Goal: Transaction & Acquisition: Obtain resource

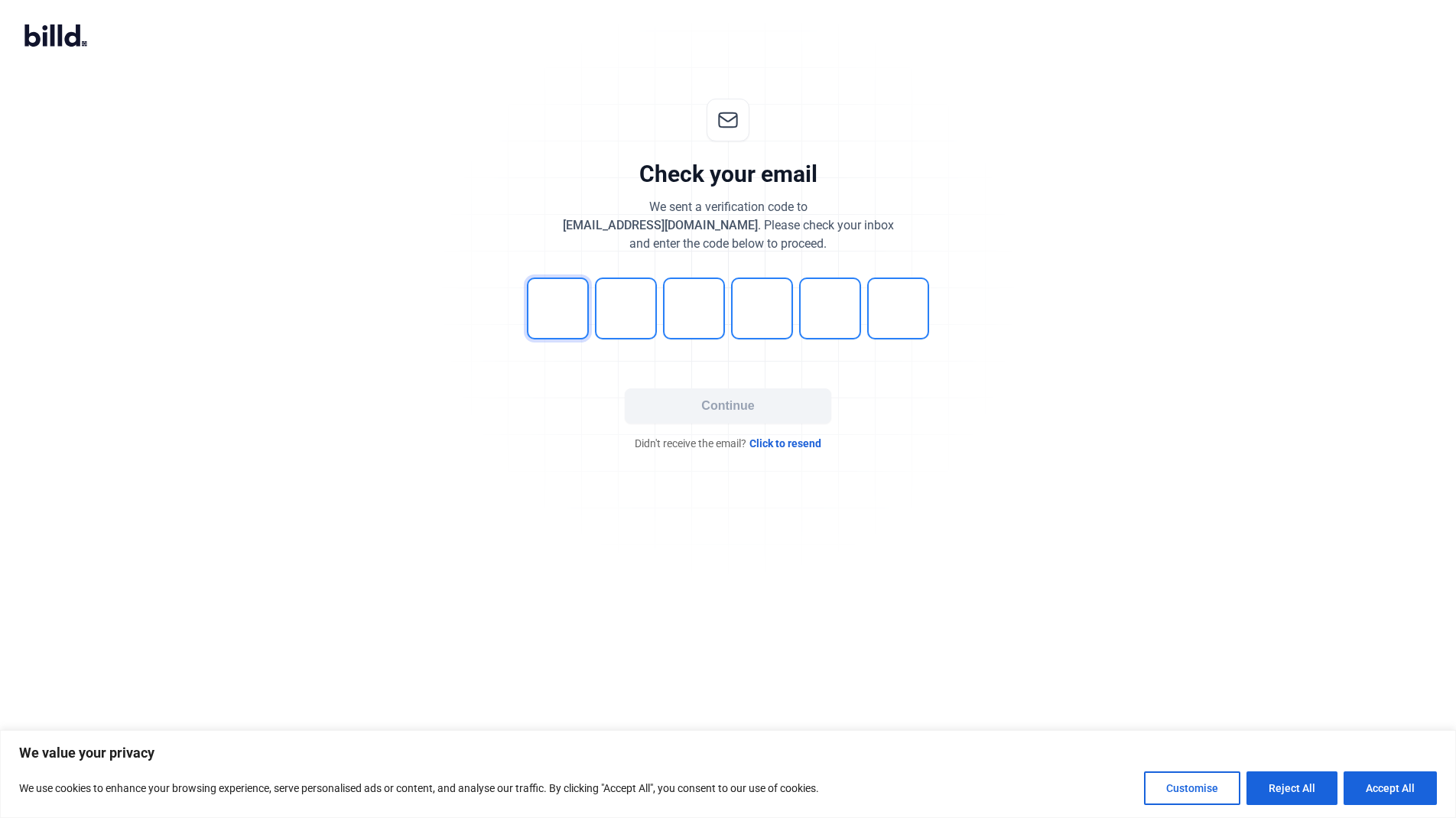
click at [554, 328] on input "tel" at bounding box center [558, 309] width 62 height 62
type input "6"
type input "0"
type input "1"
type input "7"
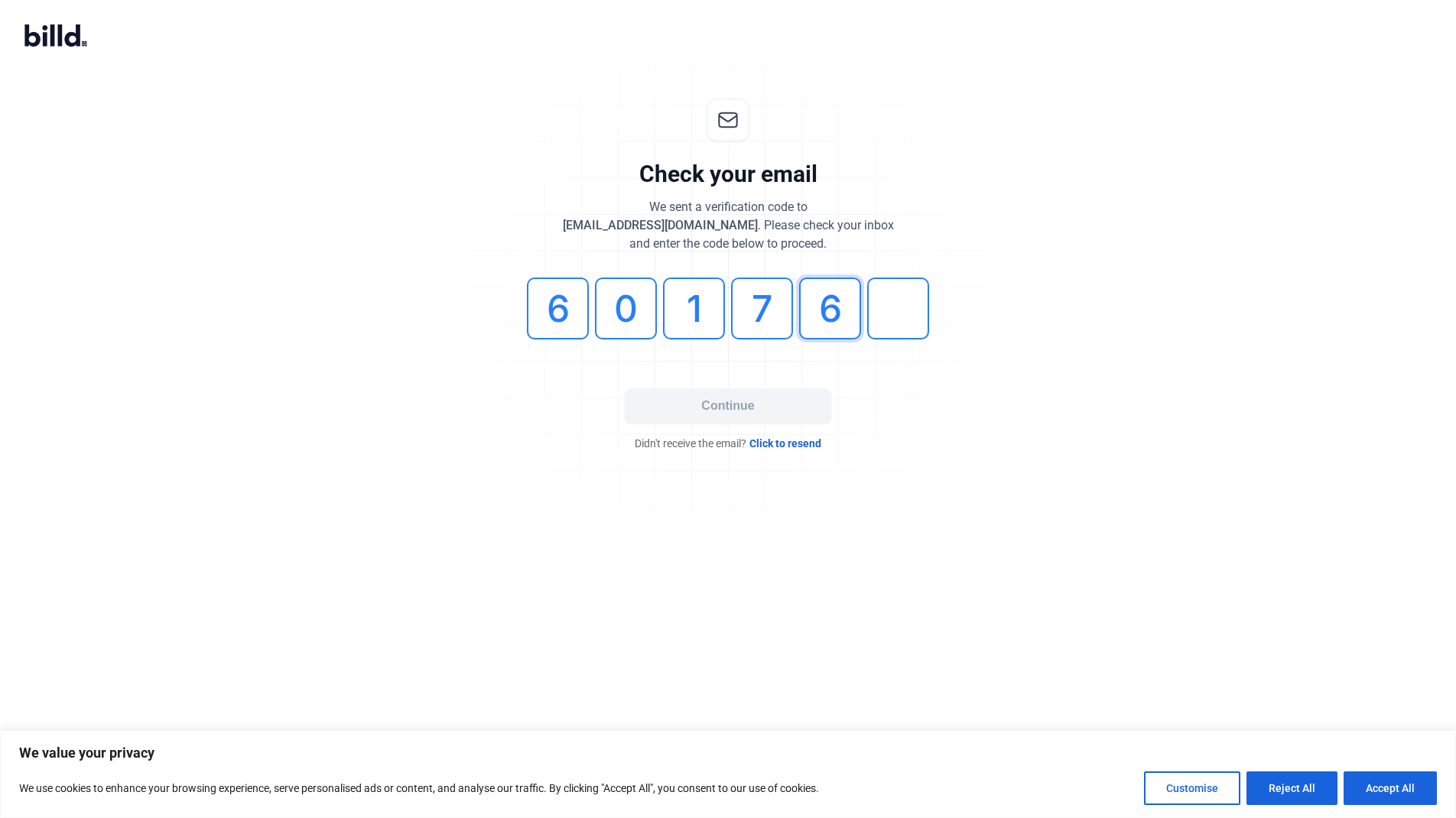
type input "6"
type input "9"
click at [750, 411] on button "Continue" at bounding box center [727, 406] width 207 height 35
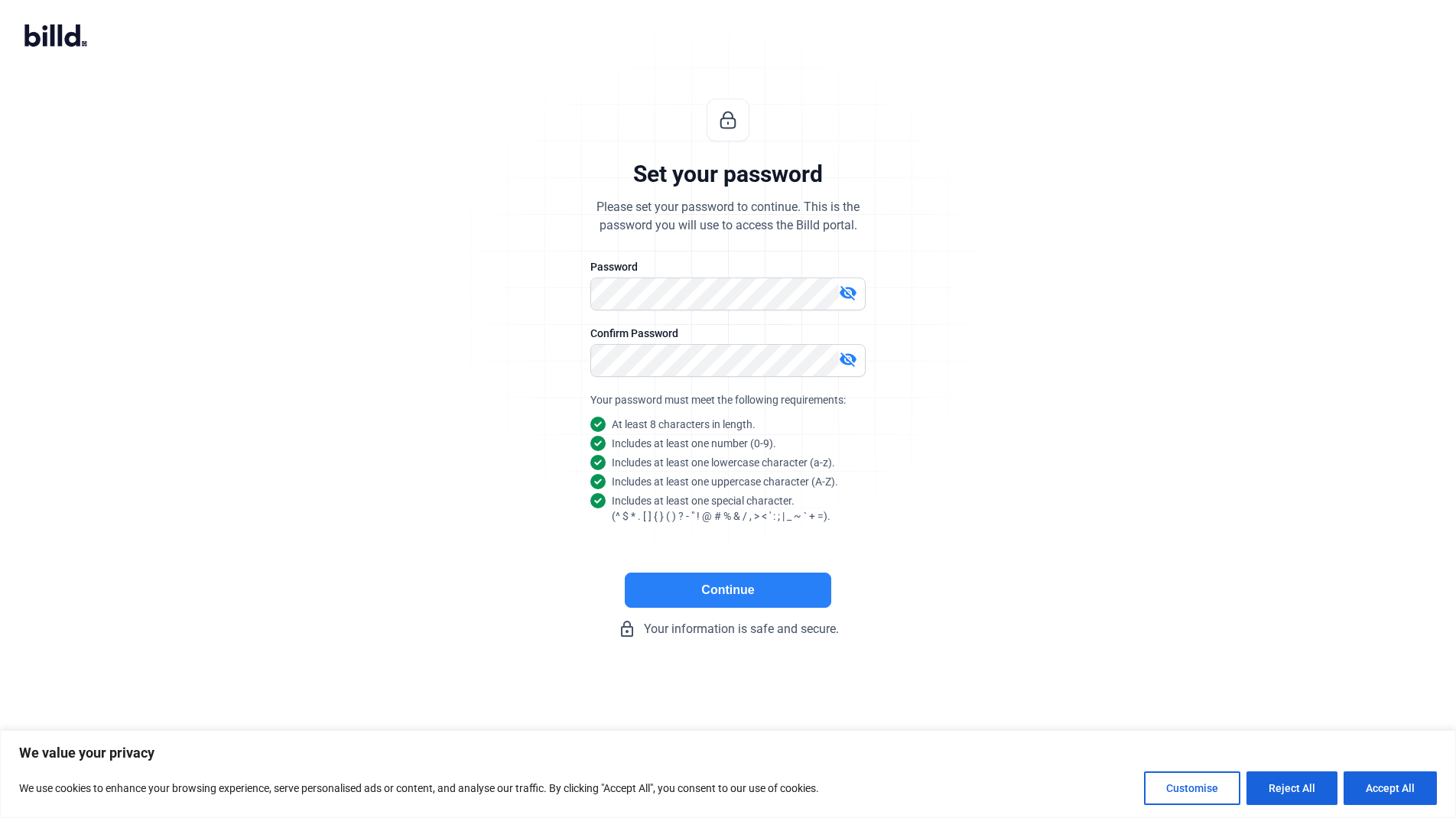
click at [726, 593] on button "Continue" at bounding box center [727, 590] width 207 height 35
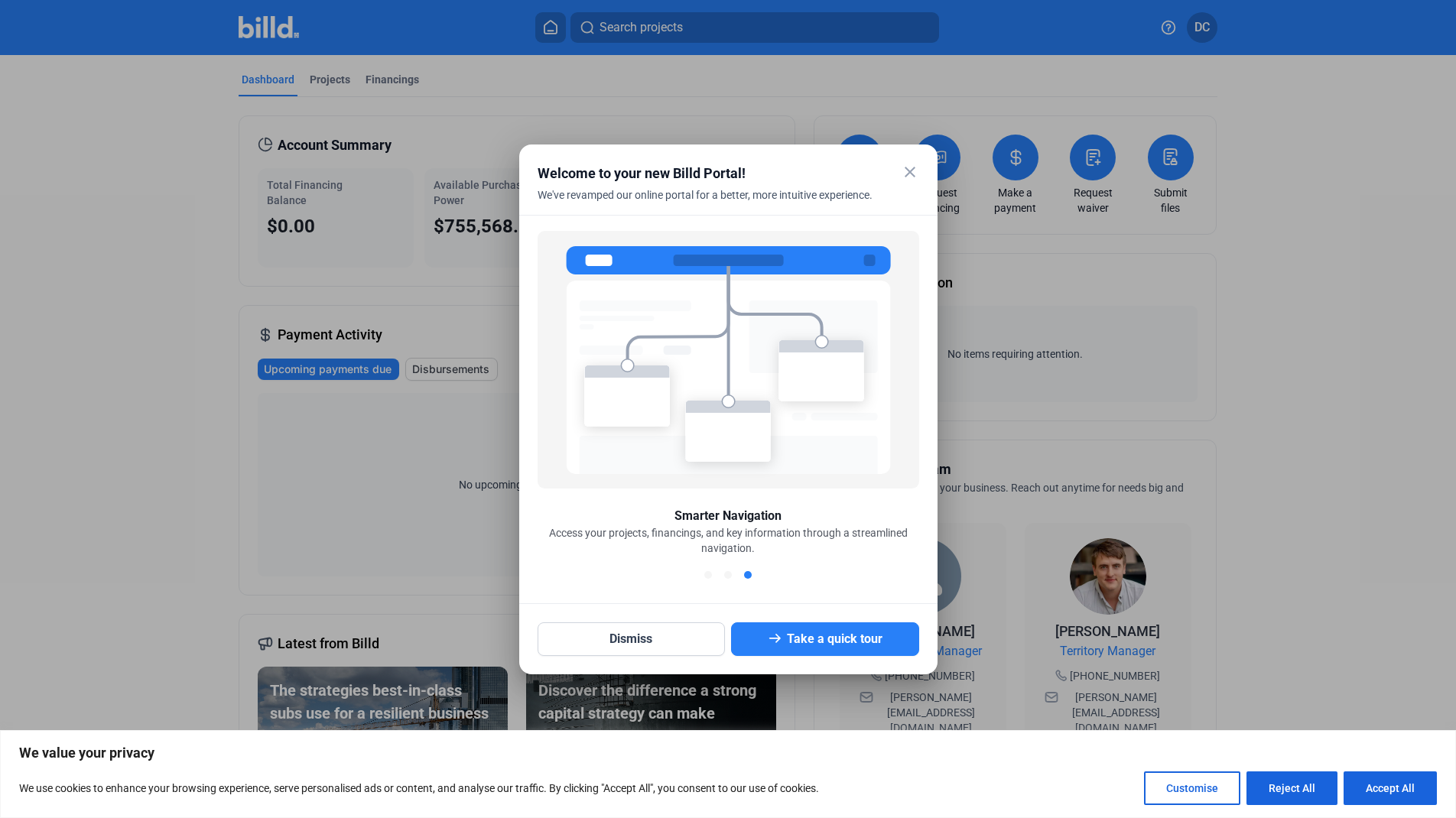
drag, startPoint x: 842, startPoint y: 642, endPoint x: 912, endPoint y: 168, distance: 479.1
click at [912, 168] on div "close Welcome to your new Billd Portal! We've revamped our online portal for a …" at bounding box center [728, 409] width 381 height 493
click at [912, 168] on mat-icon "close" at bounding box center [909, 172] width 18 height 18
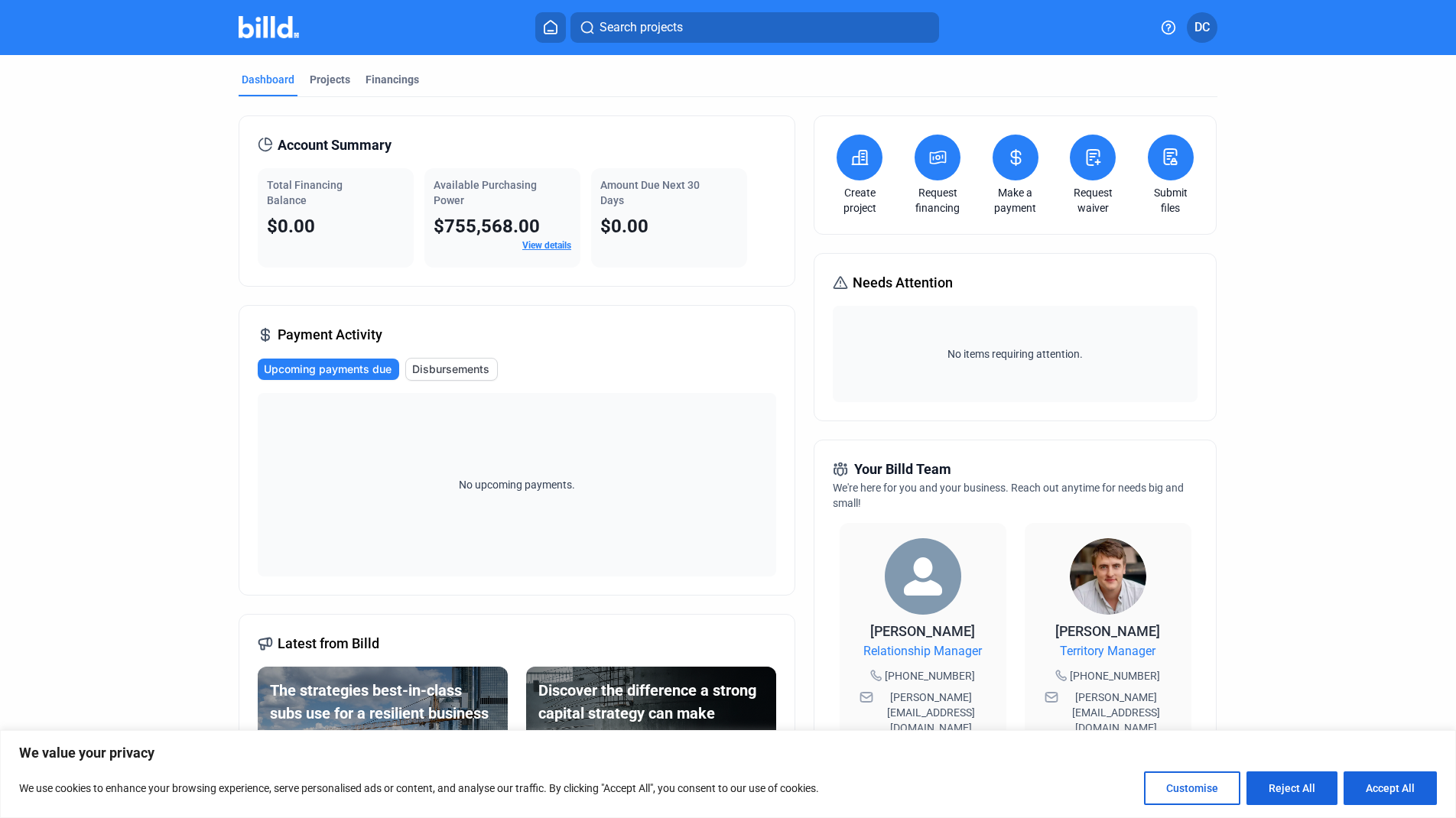
click at [1393, 434] on div "Dashboard Projects Financings Account Summary Total Financing Balance $0.00 Ava…" at bounding box center [728, 576] width 1456 height 1042
click at [321, 83] on div "Projects" at bounding box center [329, 79] width 40 height 15
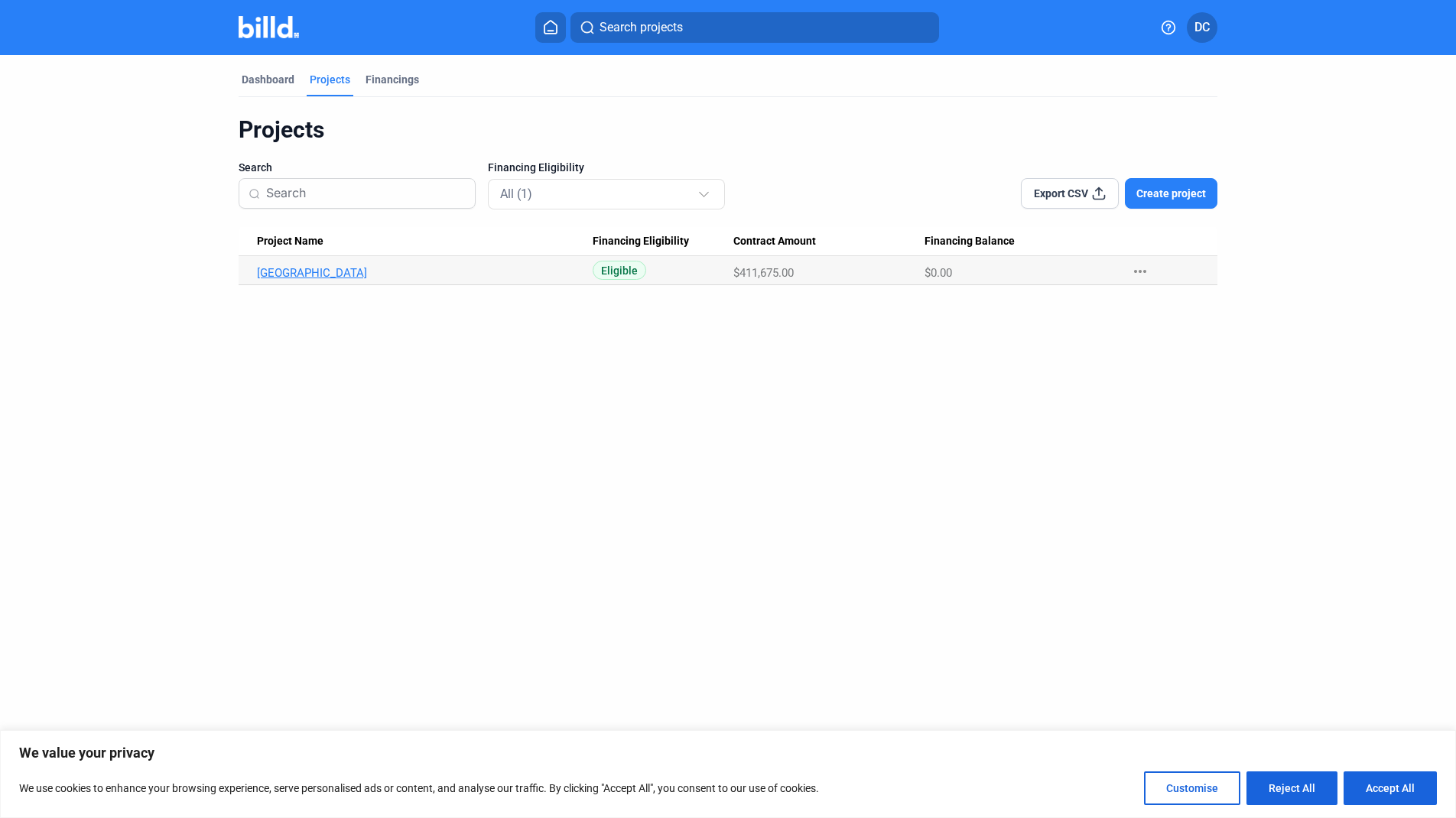
click at [273, 274] on link "Ramsay Park" at bounding box center [425, 272] width 336 height 13
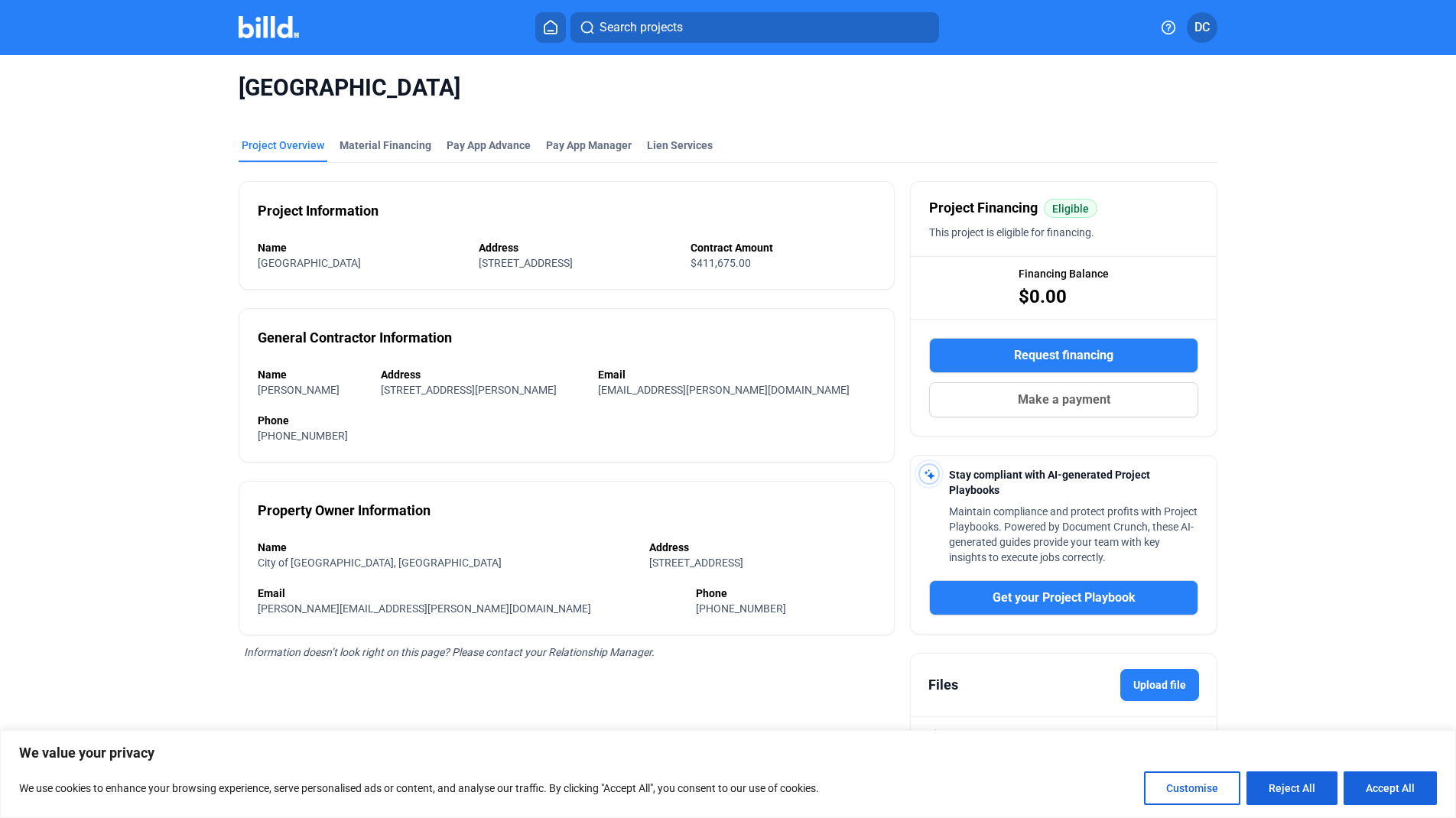
click at [283, 29] on img at bounding box center [268, 27] width 60 height 22
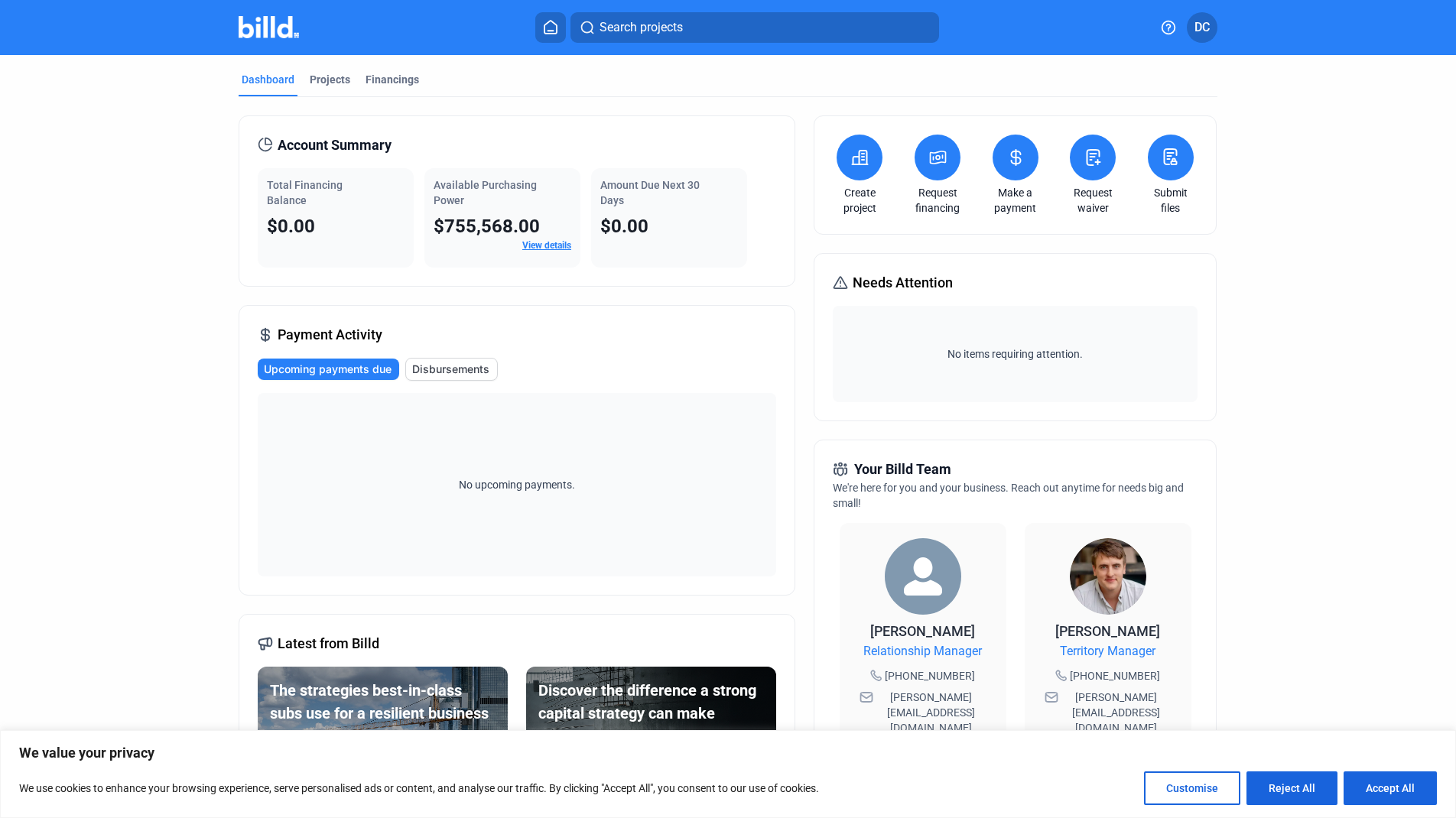
click at [931, 153] on icon at bounding box center [938, 157] width 15 height 12
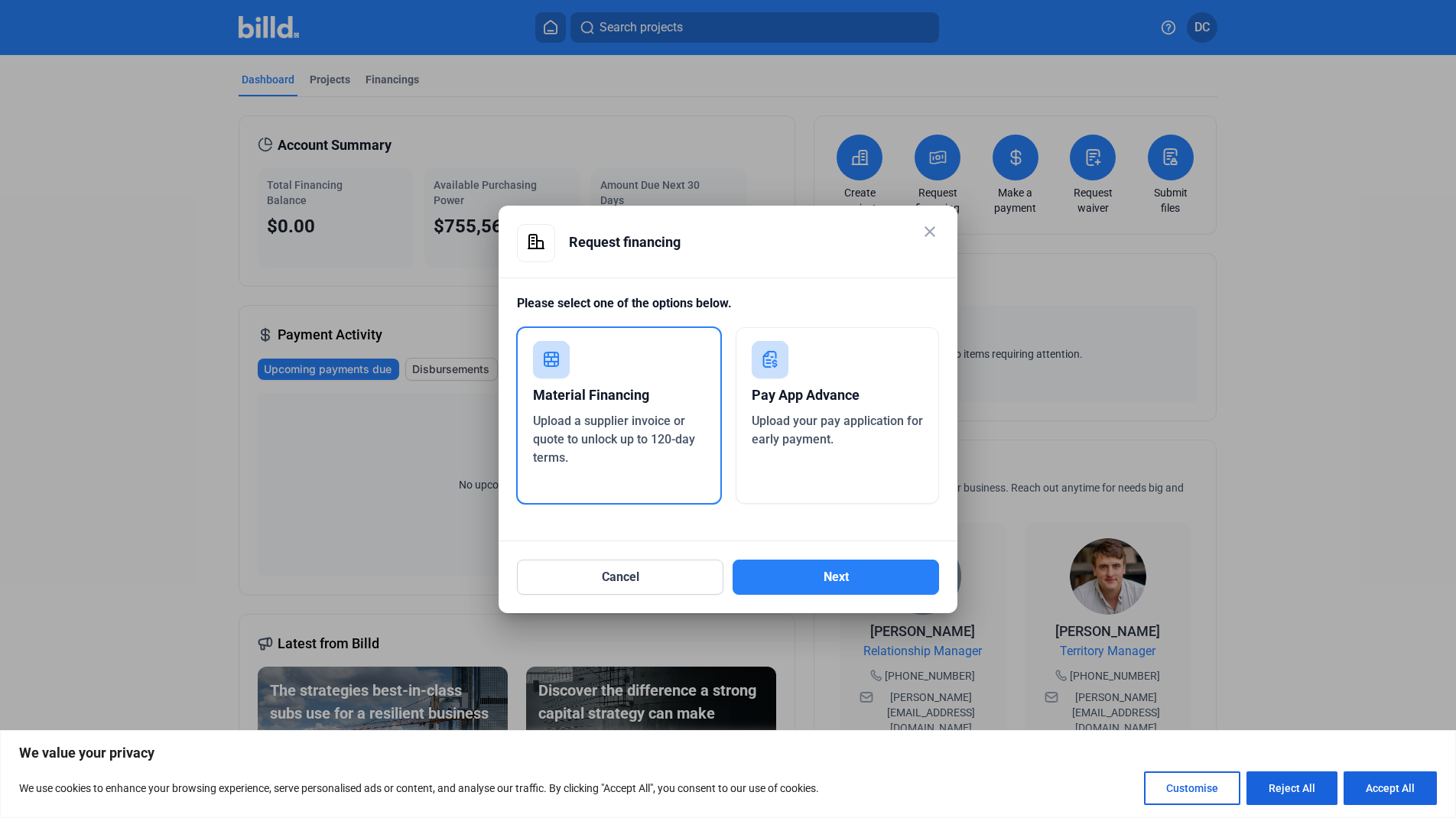
click at [636, 392] on div "Material Financing" at bounding box center [619, 395] width 172 height 34
click at [858, 578] on button "Next" at bounding box center [836, 577] width 207 height 35
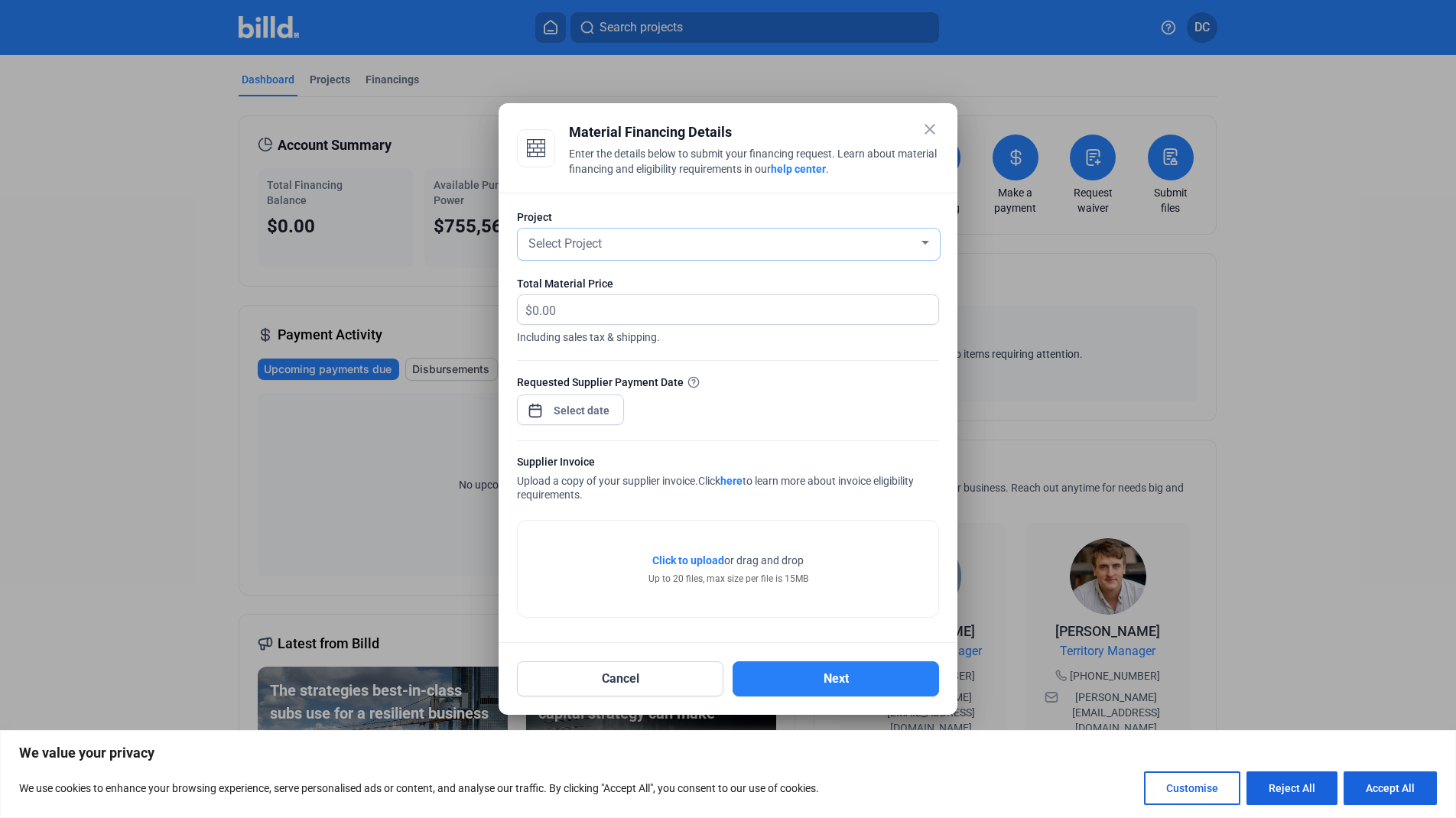
click at [930, 244] on div at bounding box center [925, 242] width 13 height 12
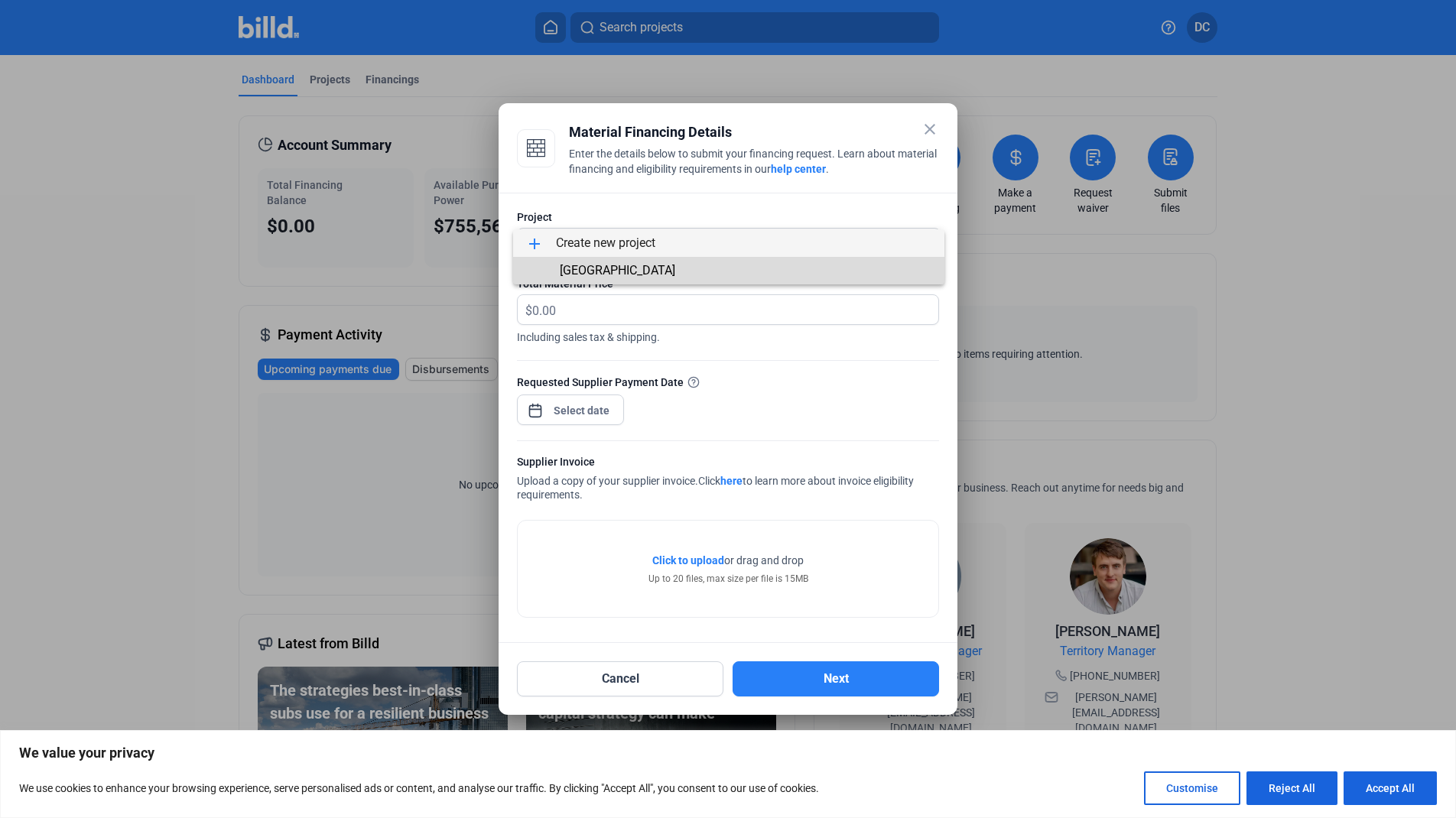
click at [893, 278] on span "Ramsay Park" at bounding box center [729, 271] width 407 height 28
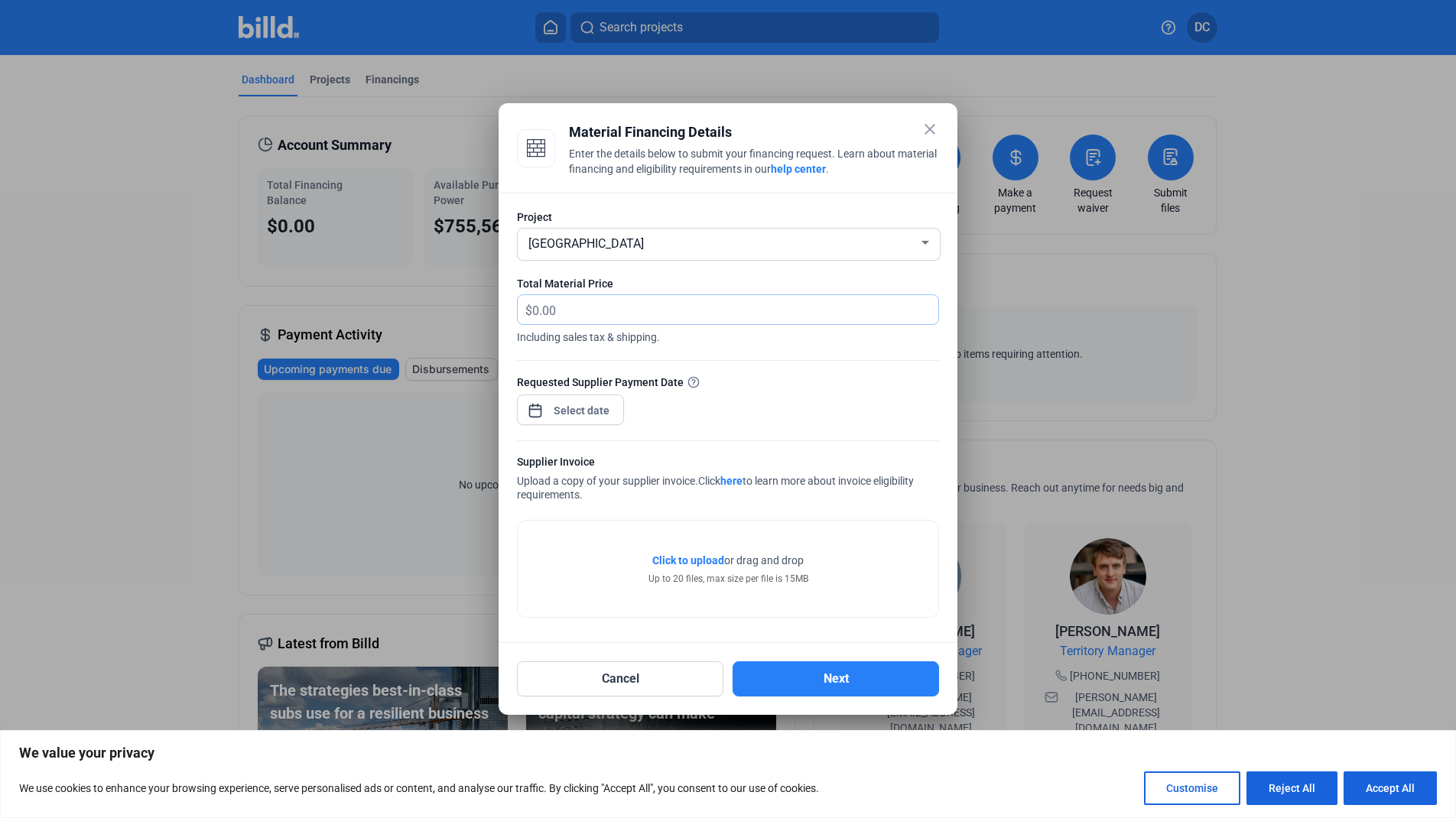
click at [864, 308] on input "text" at bounding box center [735, 310] width 406 height 30
type input "35,537.76"
click at [806, 448] on form "Project Ramsay Park Total Material Price $ 35,537.76 Including sales tax & ship…" at bounding box center [727, 417] width 422 height 415
click at [588, 411] on div "close Material Financing Details Enter the details below to submit your financi…" at bounding box center [728, 409] width 1456 height 818
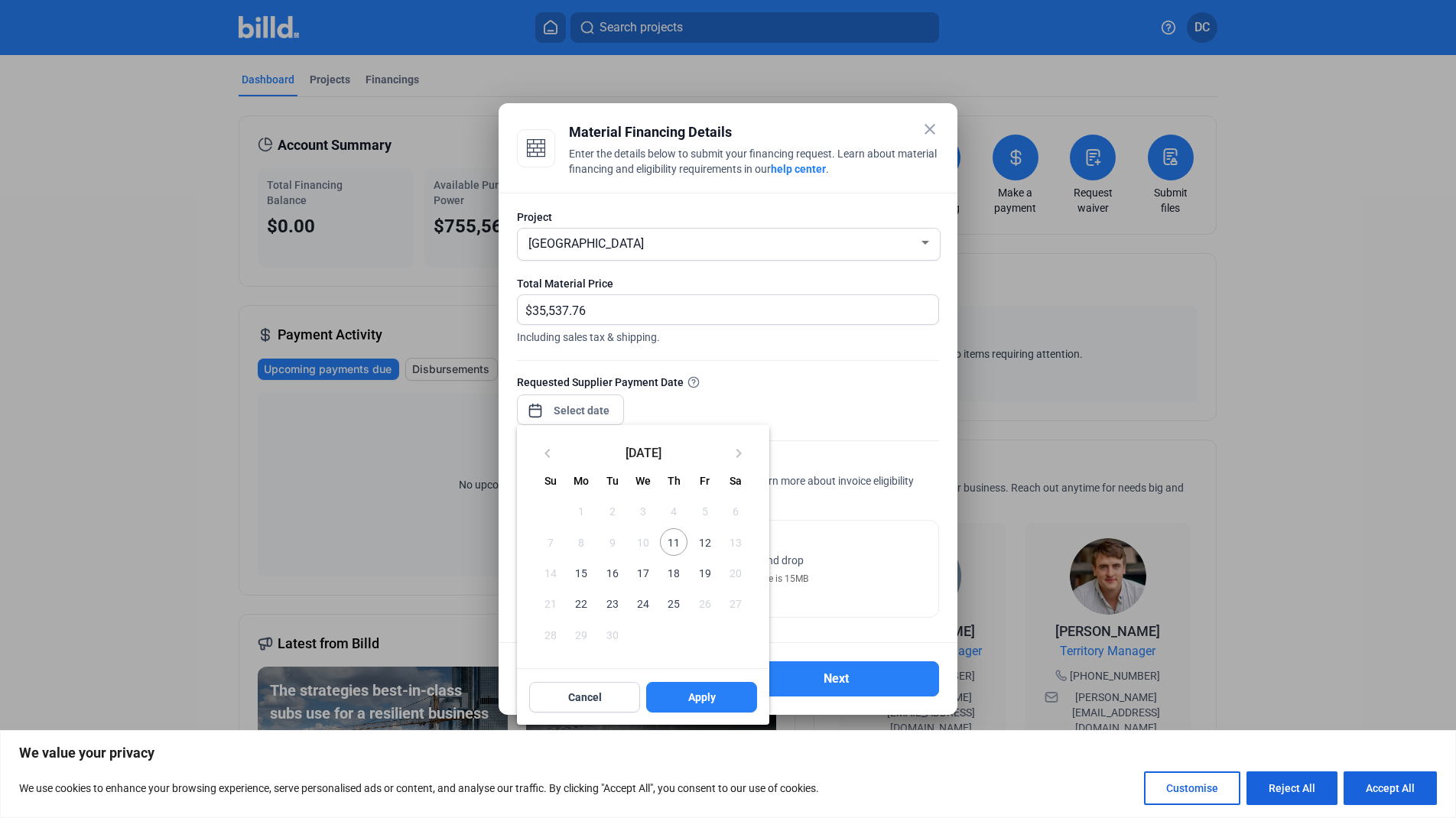
click at [678, 543] on span "11" at bounding box center [673, 542] width 28 height 28
click at [720, 700] on button "Apply" at bounding box center [702, 697] width 111 height 31
type input "Sep 11, 2025"
click at [829, 381] on div at bounding box center [728, 409] width 1456 height 818
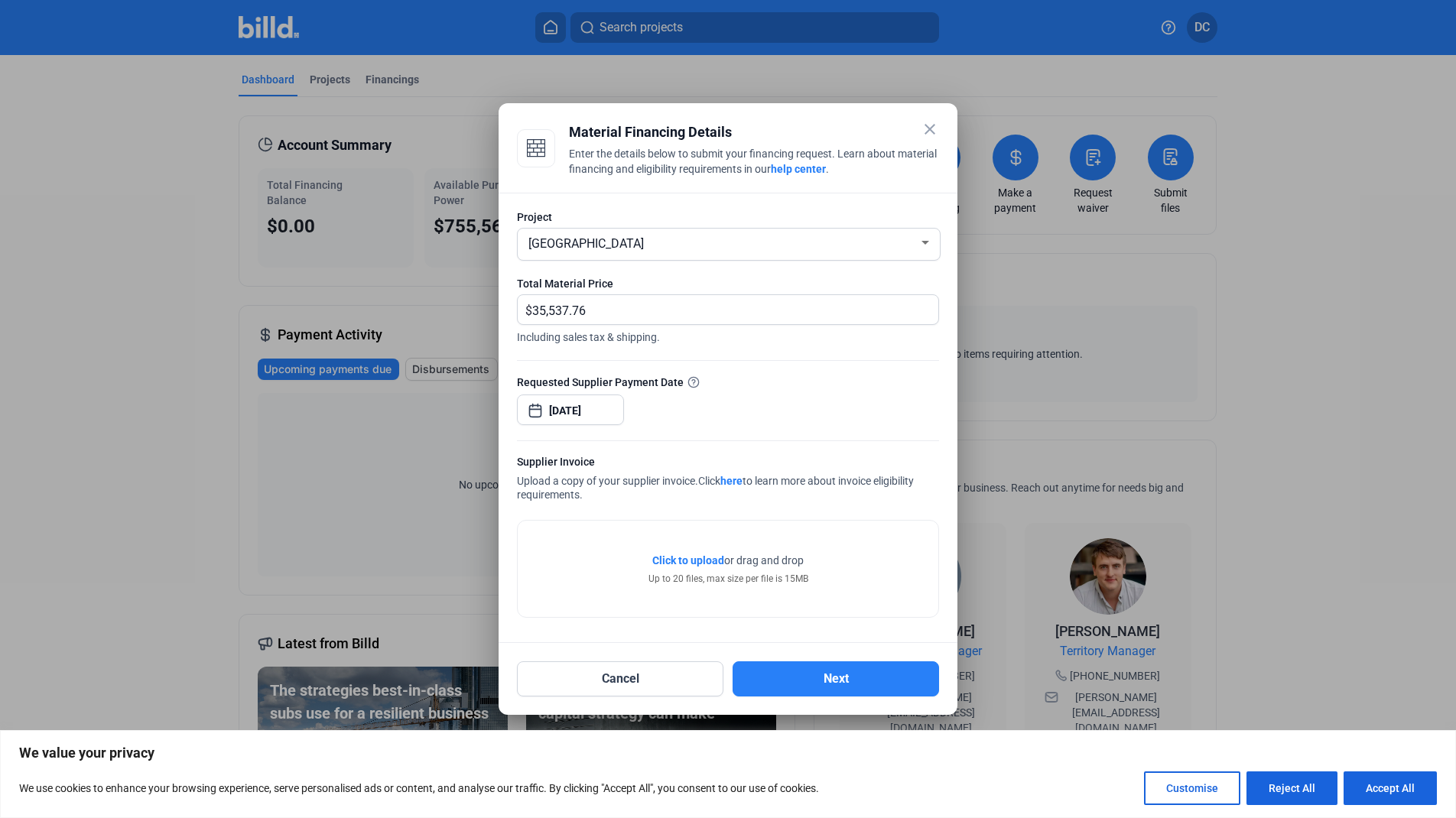
click at [696, 558] on span "Click to upload" at bounding box center [688, 560] width 72 height 12
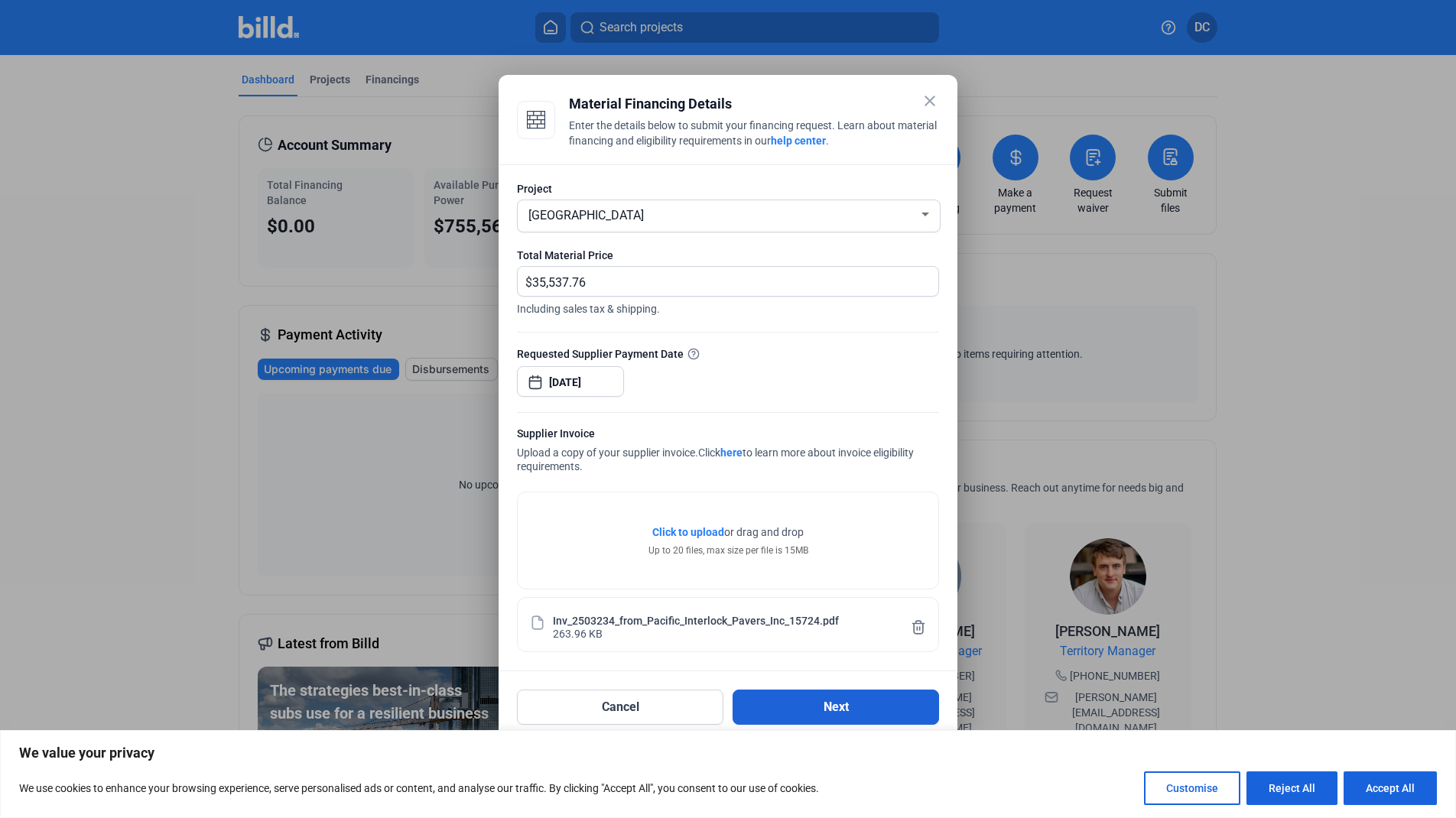
click at [847, 712] on button "Next" at bounding box center [836, 707] width 207 height 35
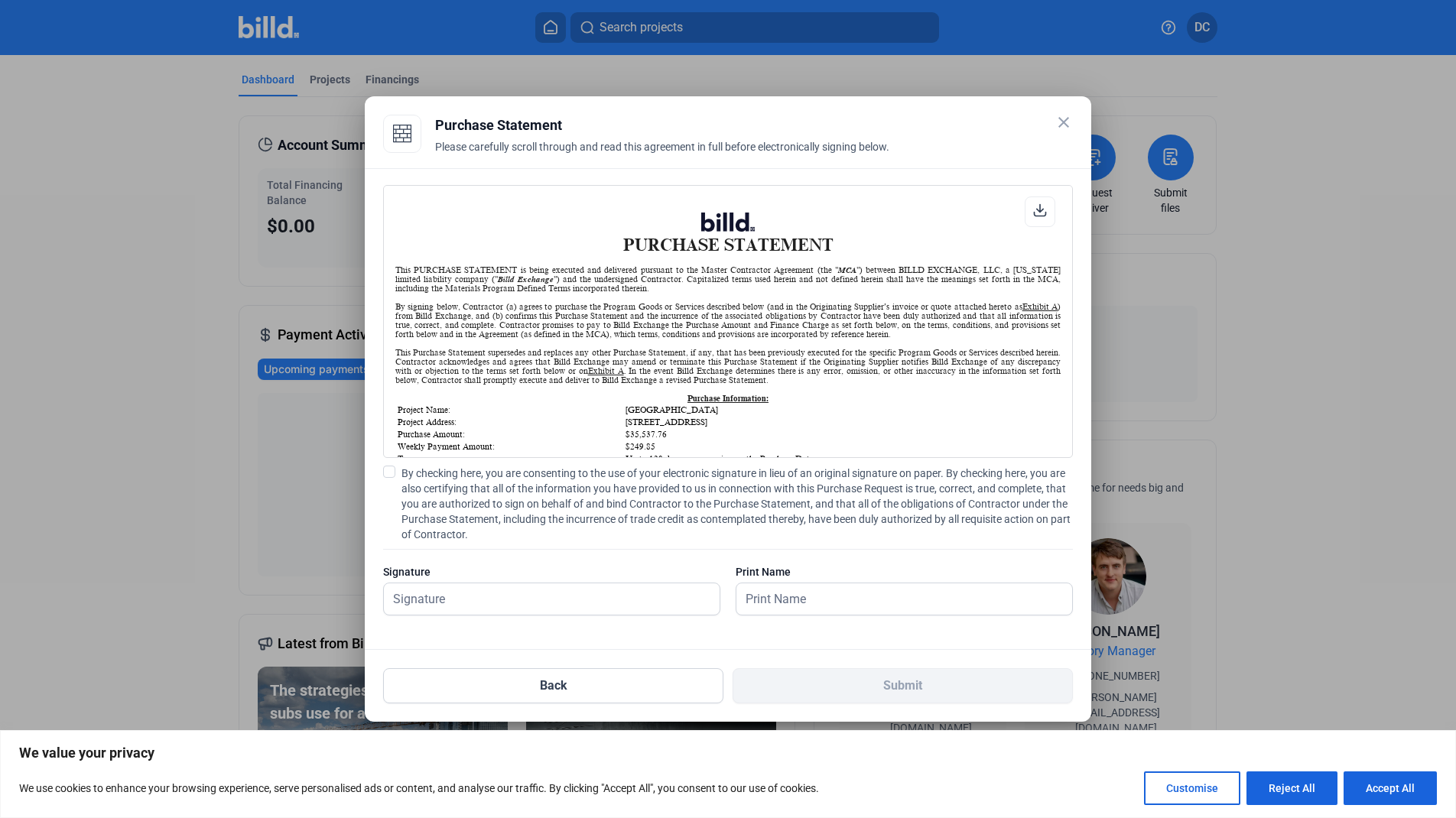
click at [1072, 203] on div "PURCHASE STATEMENT This PURCHASE STATEMENT is being executed and delivered purs…" at bounding box center [728, 321] width 690 height 273
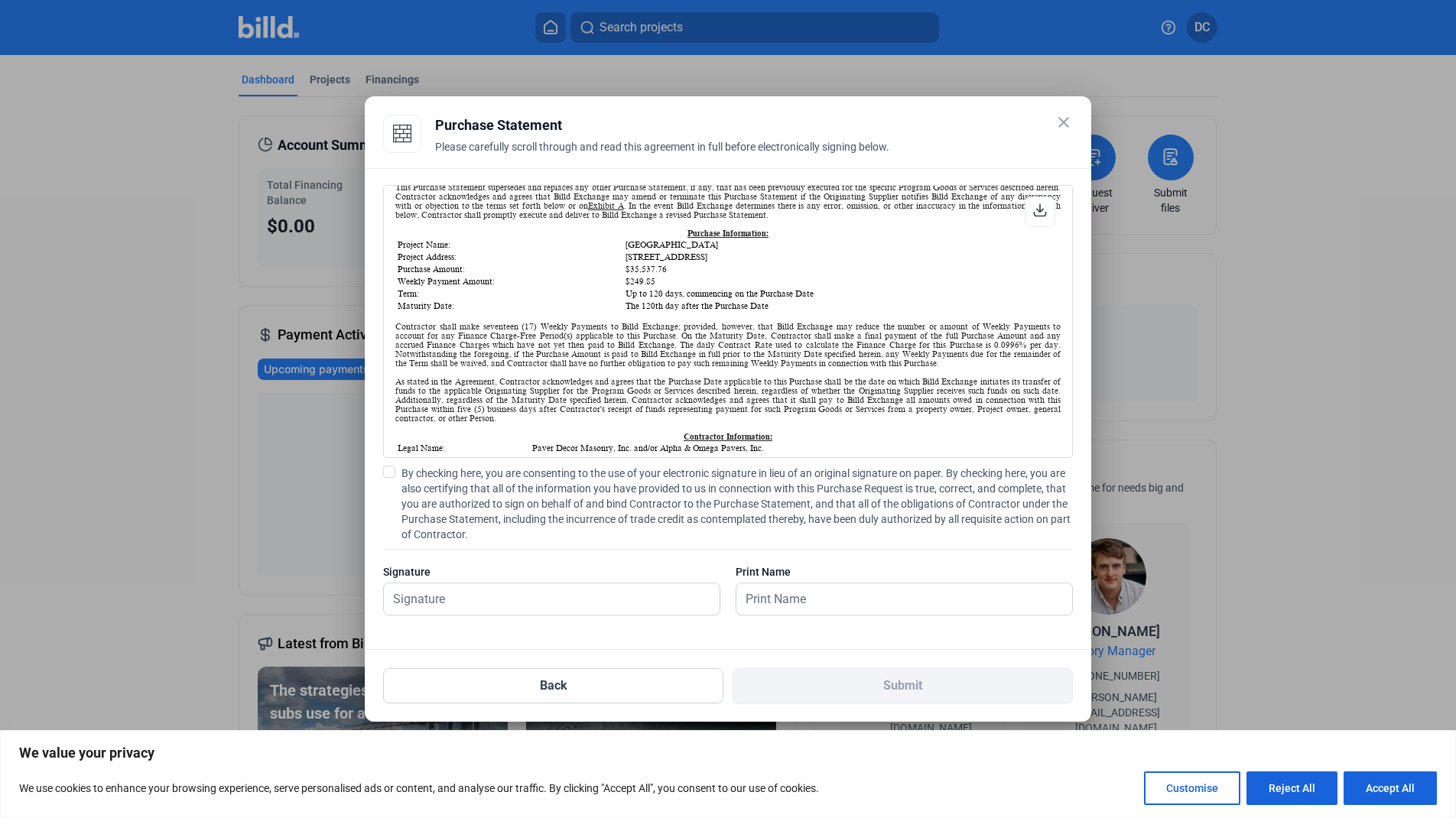
scroll to position [65, 0]
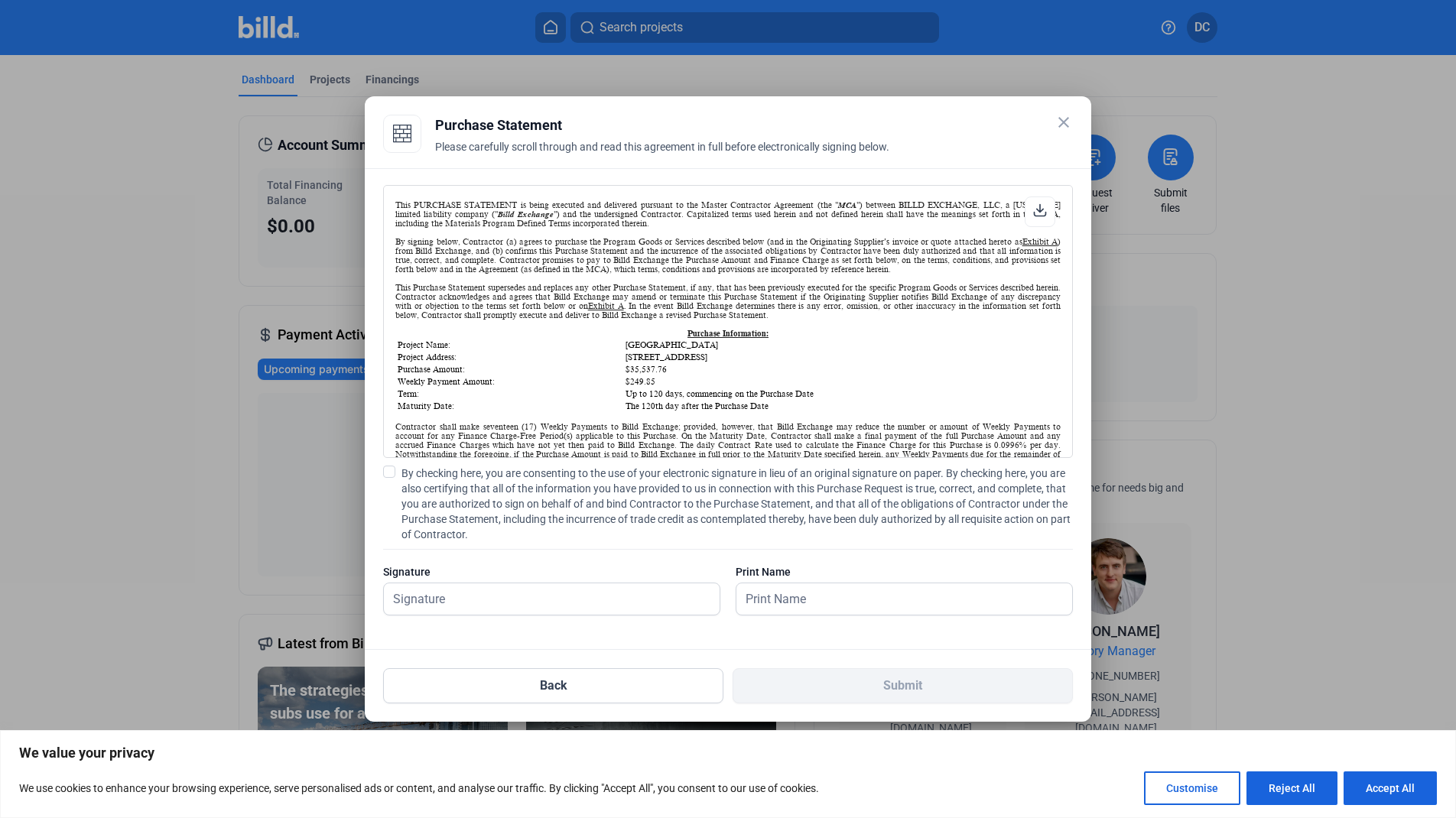
click at [389, 475] on span at bounding box center [389, 471] width 12 height 12
click at [0, 0] on input "By checking here, you are consenting to the use of your electronic signature in…" at bounding box center [0, 0] width 0 height 0
click at [1418, 754] on p "We value your privacy" at bounding box center [728, 752] width 1418 height 18
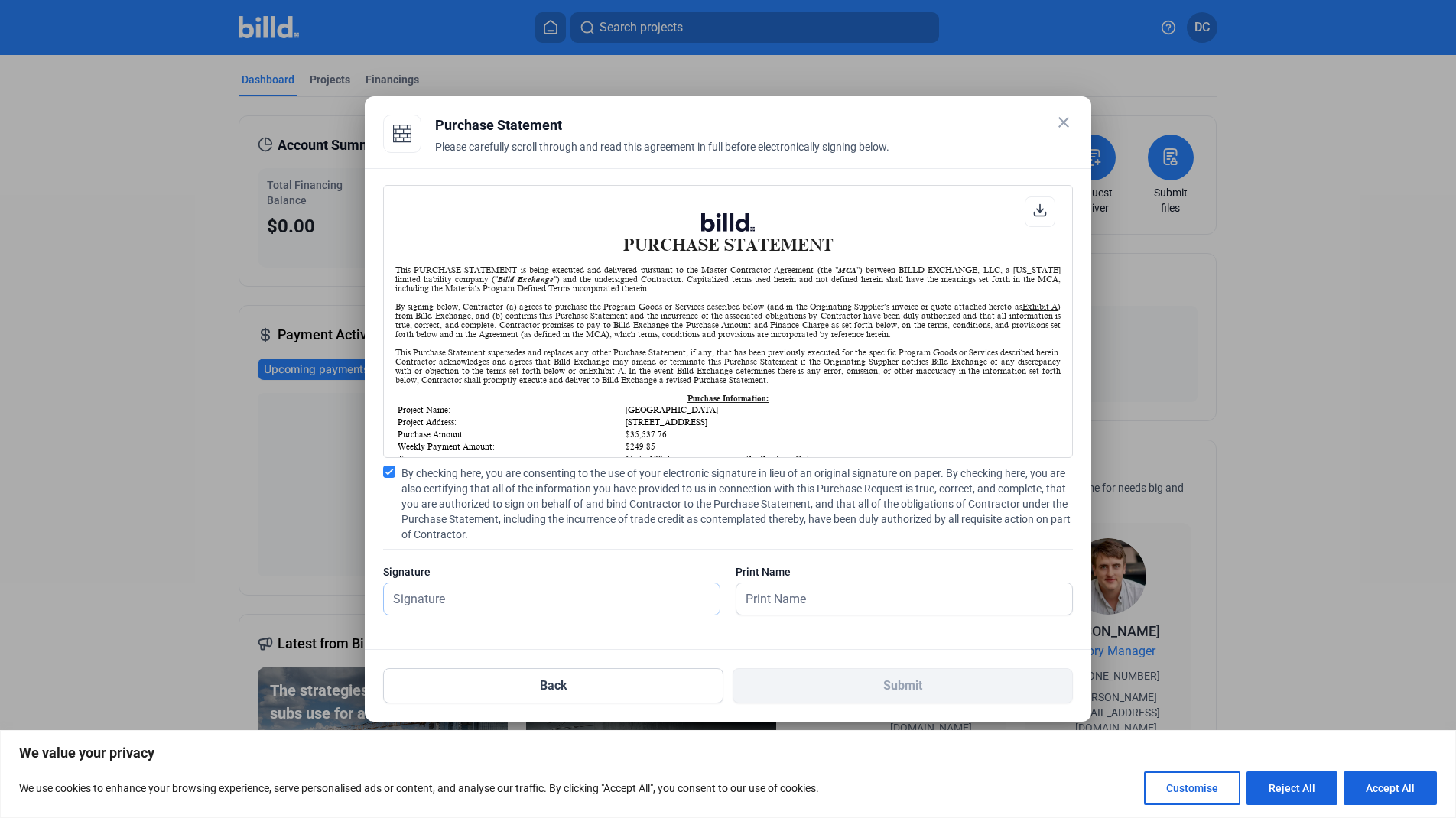
click at [518, 601] on input "text" at bounding box center [543, 599] width 319 height 32
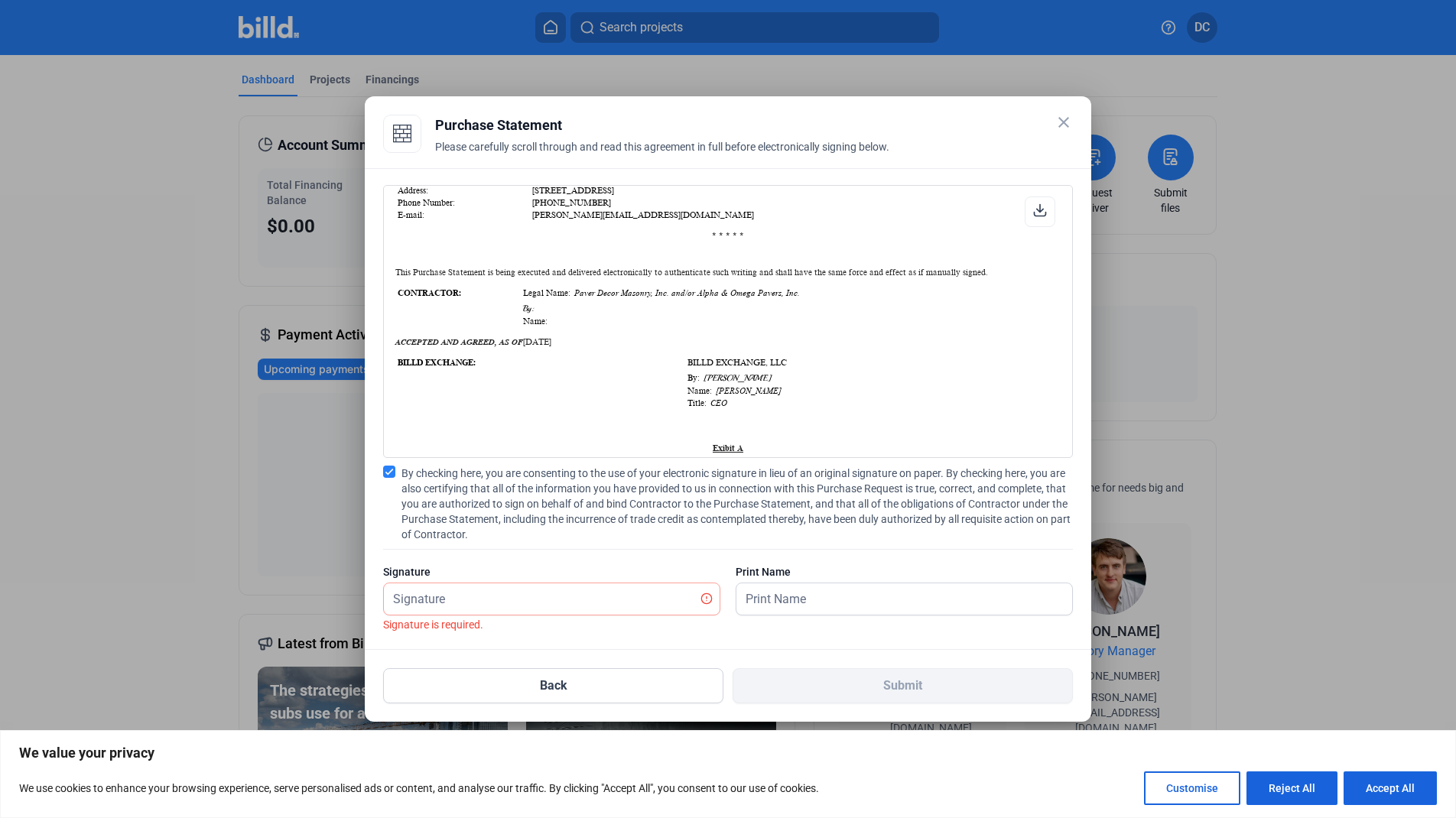
scroll to position [439, 0]
click at [498, 590] on input "text" at bounding box center [552, 599] width 336 height 32
type input "Dina Cuevas"
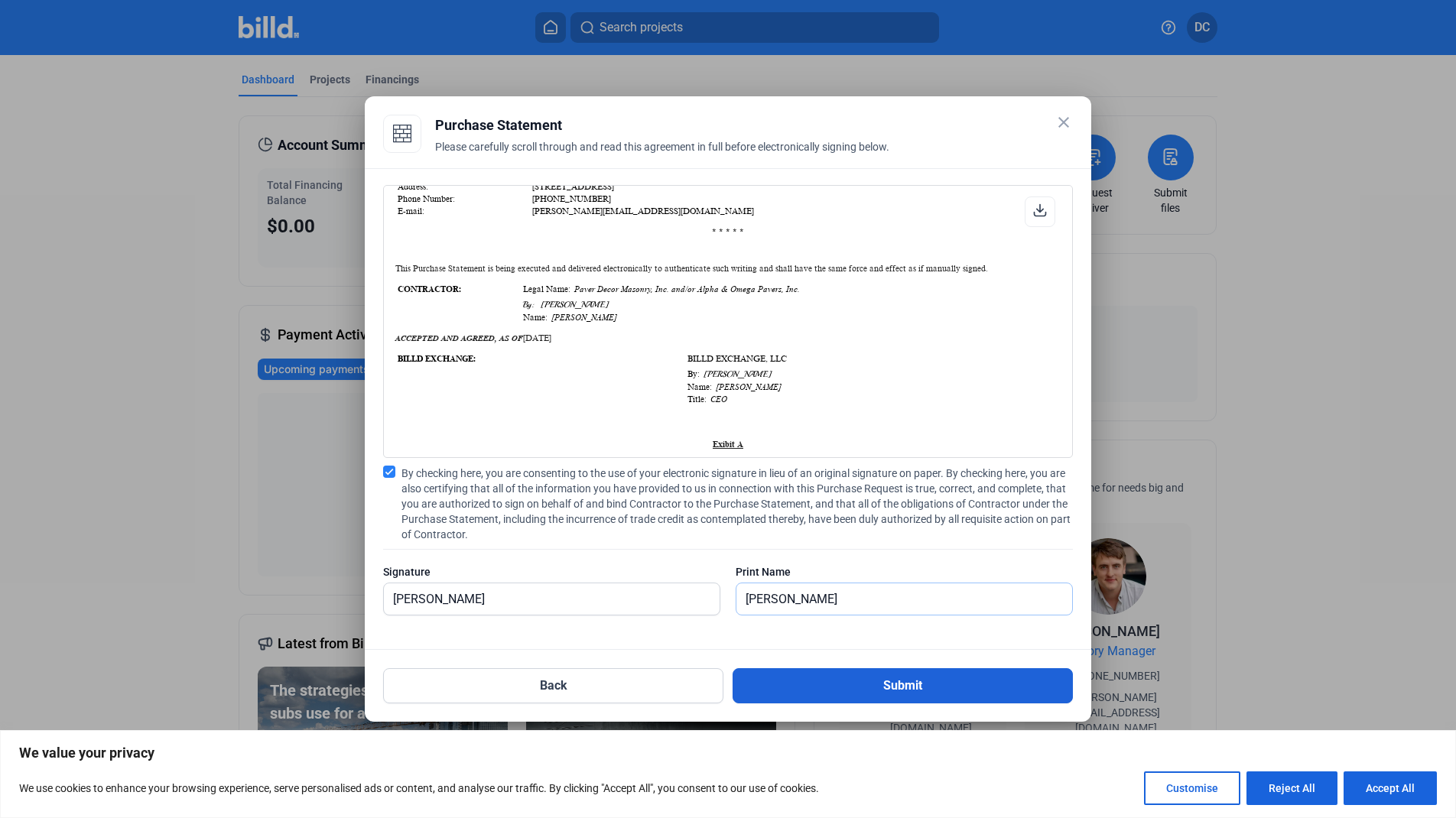
type input "Dina Cuevas"
click at [912, 692] on button "Submit" at bounding box center [903, 686] width 340 height 35
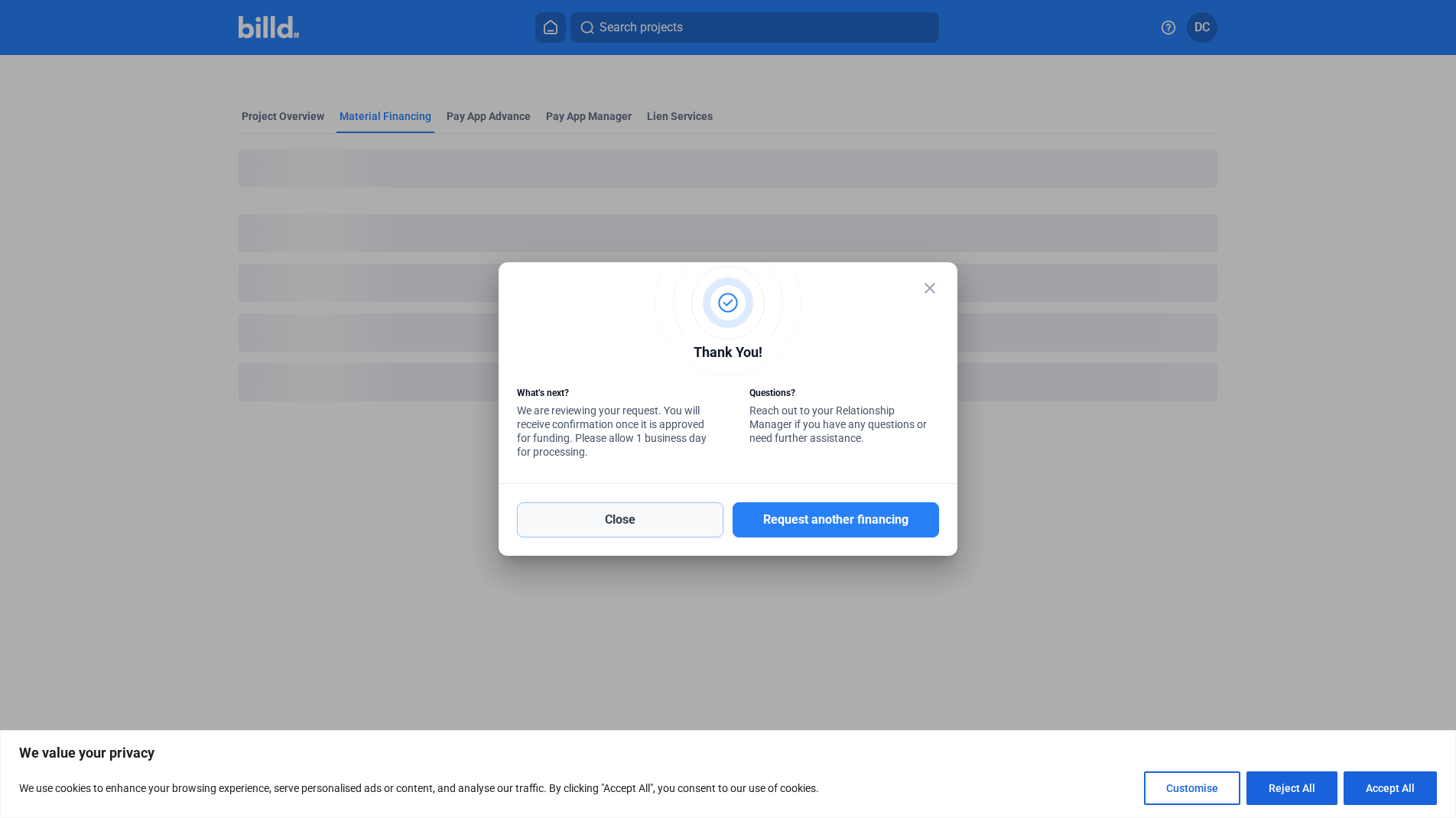
click at [658, 524] on button "Close" at bounding box center [620, 520] width 207 height 35
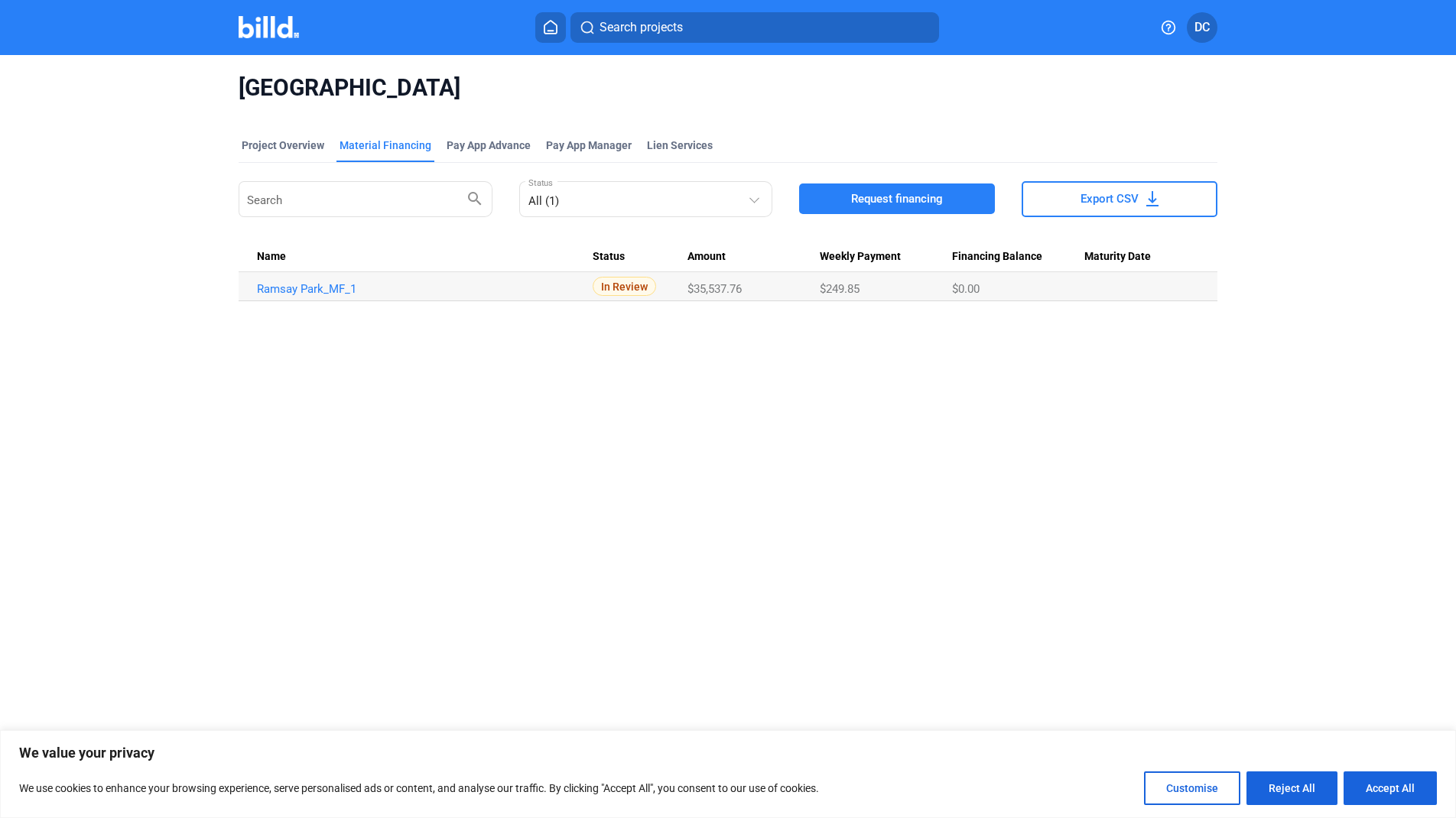
click at [737, 487] on div "Ramsay Park Project Overview Material Financing Pay App Advance Pay App Manager…" at bounding box center [728, 418] width 1456 height 725
click at [1375, 795] on button "Accept All" at bounding box center [1390, 788] width 93 height 34
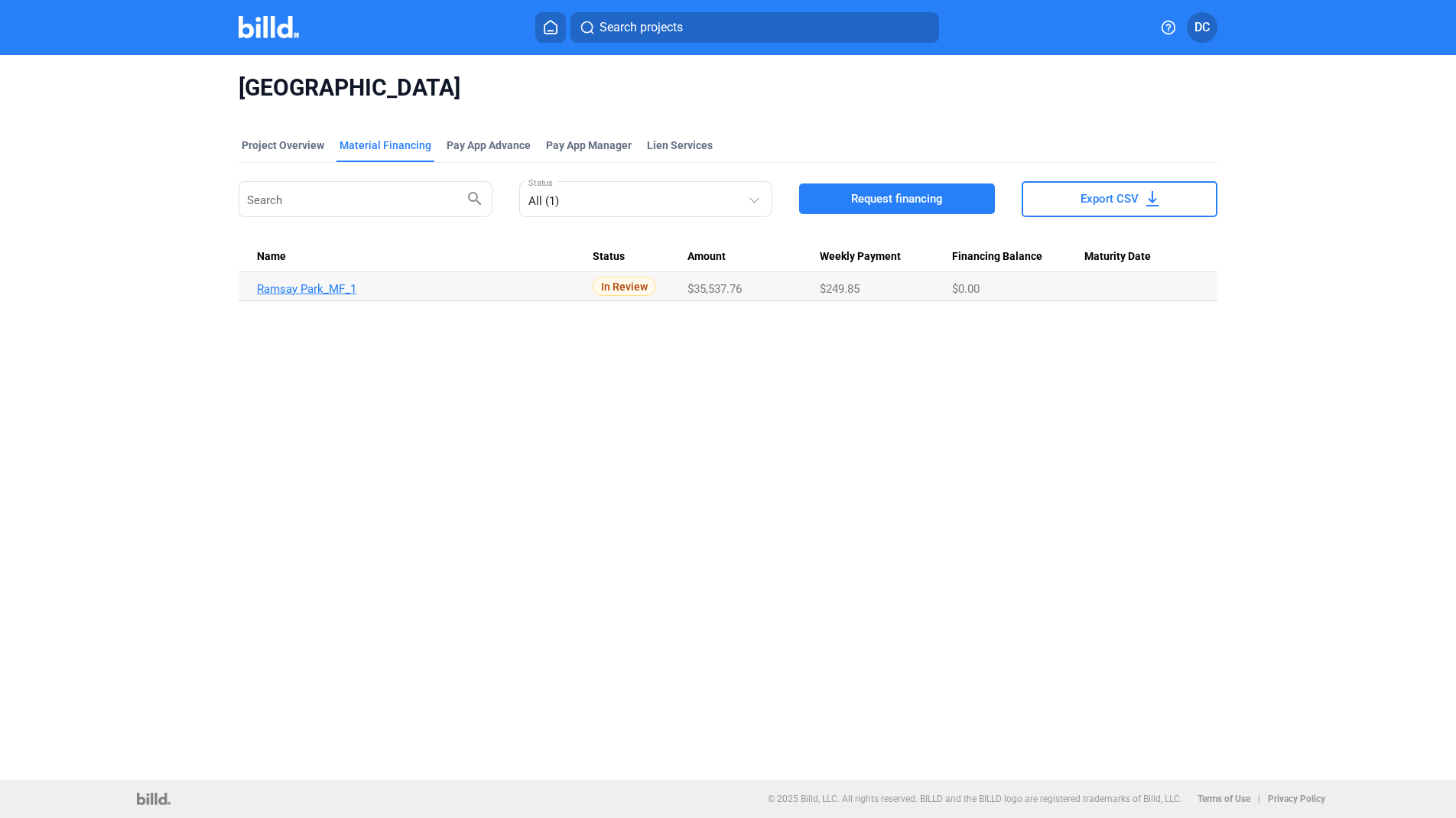
click at [319, 289] on link "Ramsay Park_MF_1" at bounding box center [425, 289] width 336 height 13
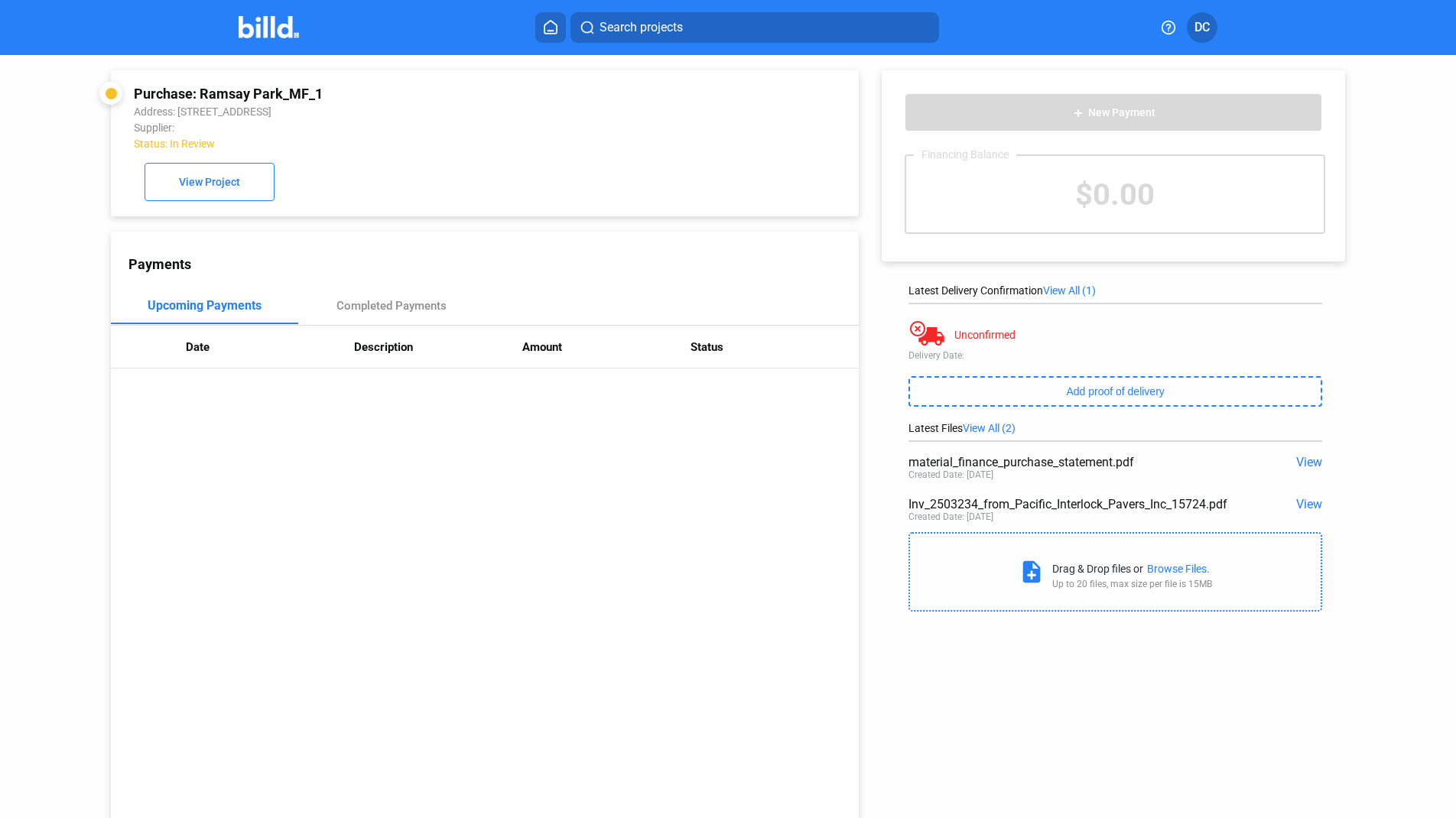
click at [1201, 27] on span "DC" at bounding box center [1201, 27] width 15 height 18
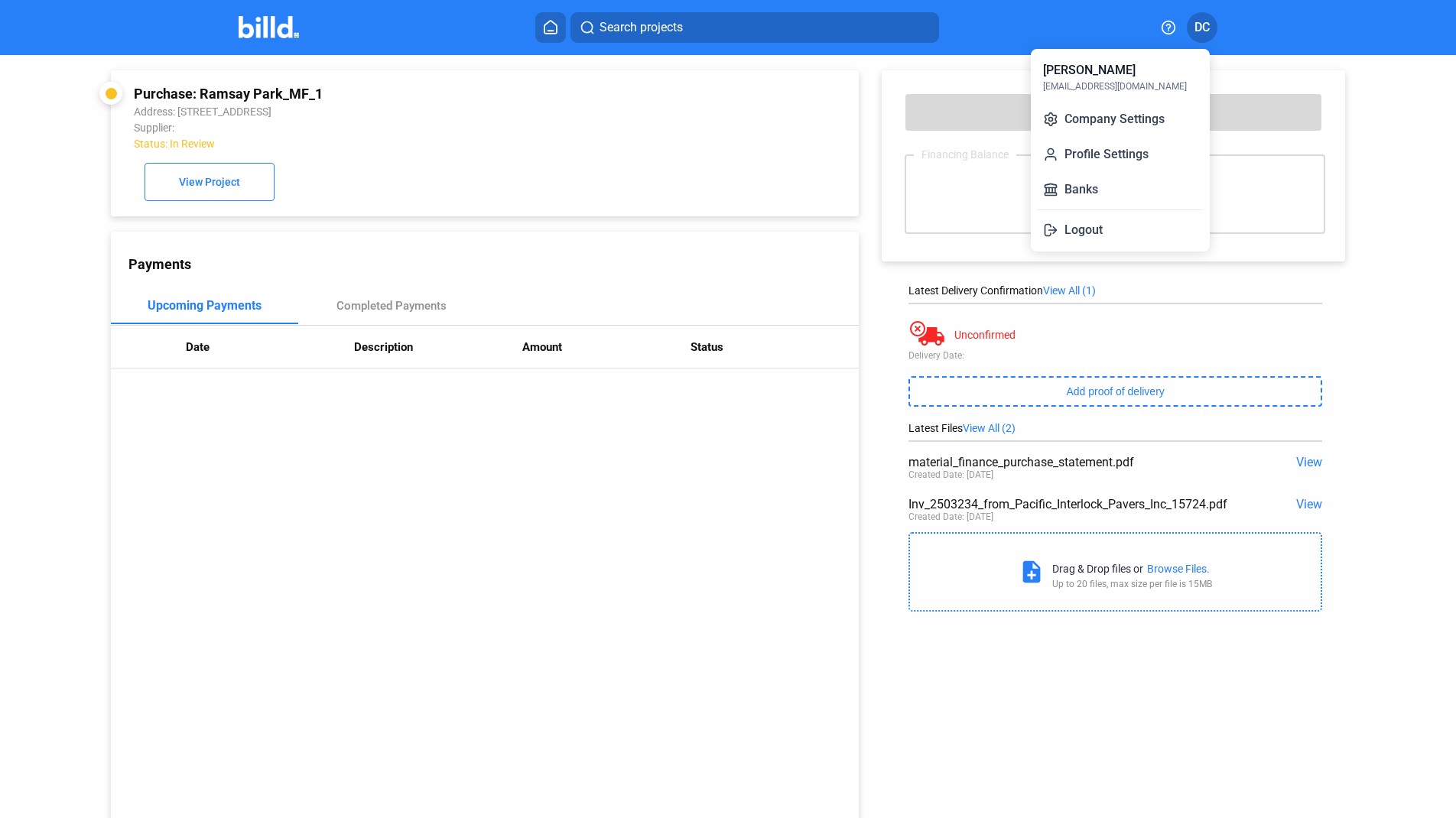
click at [1083, 79] on div "[EMAIL_ADDRESS][DOMAIN_NAME]" at bounding box center [1115, 85] width 144 height 13
click at [549, 28] on div at bounding box center [728, 409] width 1456 height 818
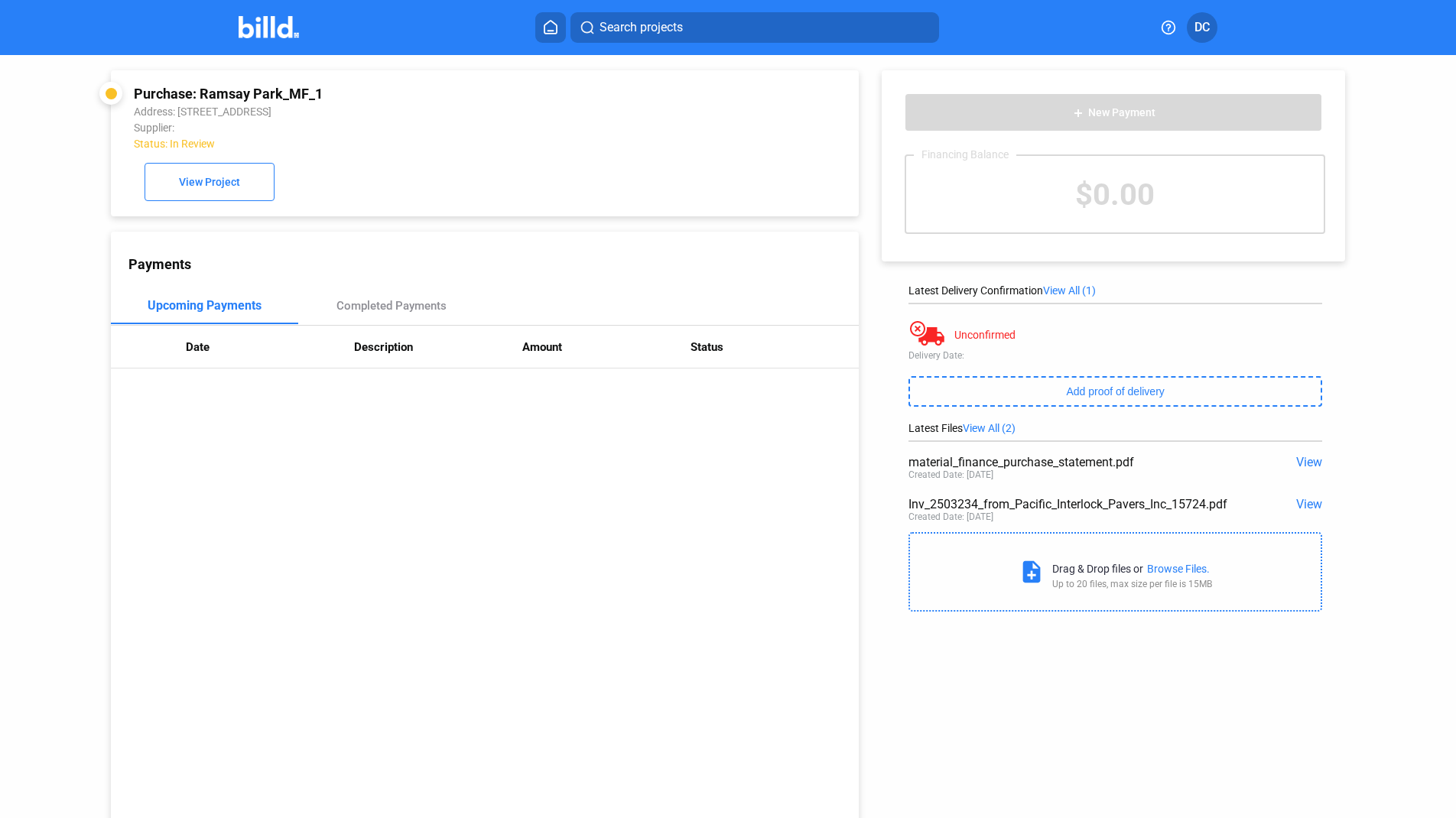
click at [177, 99] on div "Purchase: Ramsay Park_MF_1" at bounding box center [415, 93] width 562 height 16
click at [219, 186] on span "View Project" at bounding box center [209, 182] width 61 height 12
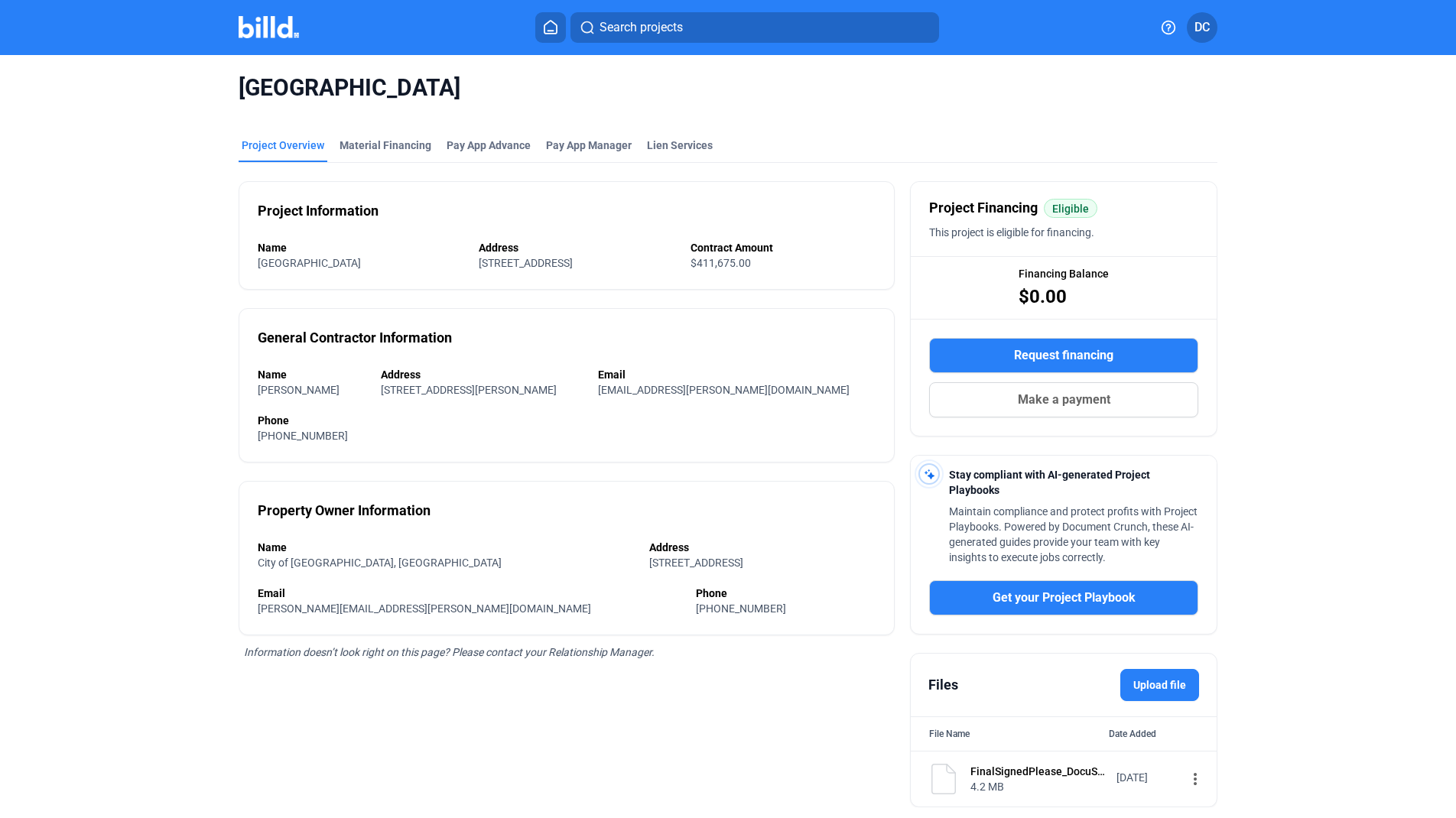
click at [260, 145] on div "Project Overview" at bounding box center [282, 145] width 82 height 15
click at [372, 148] on div "Material Financing" at bounding box center [385, 145] width 92 height 15
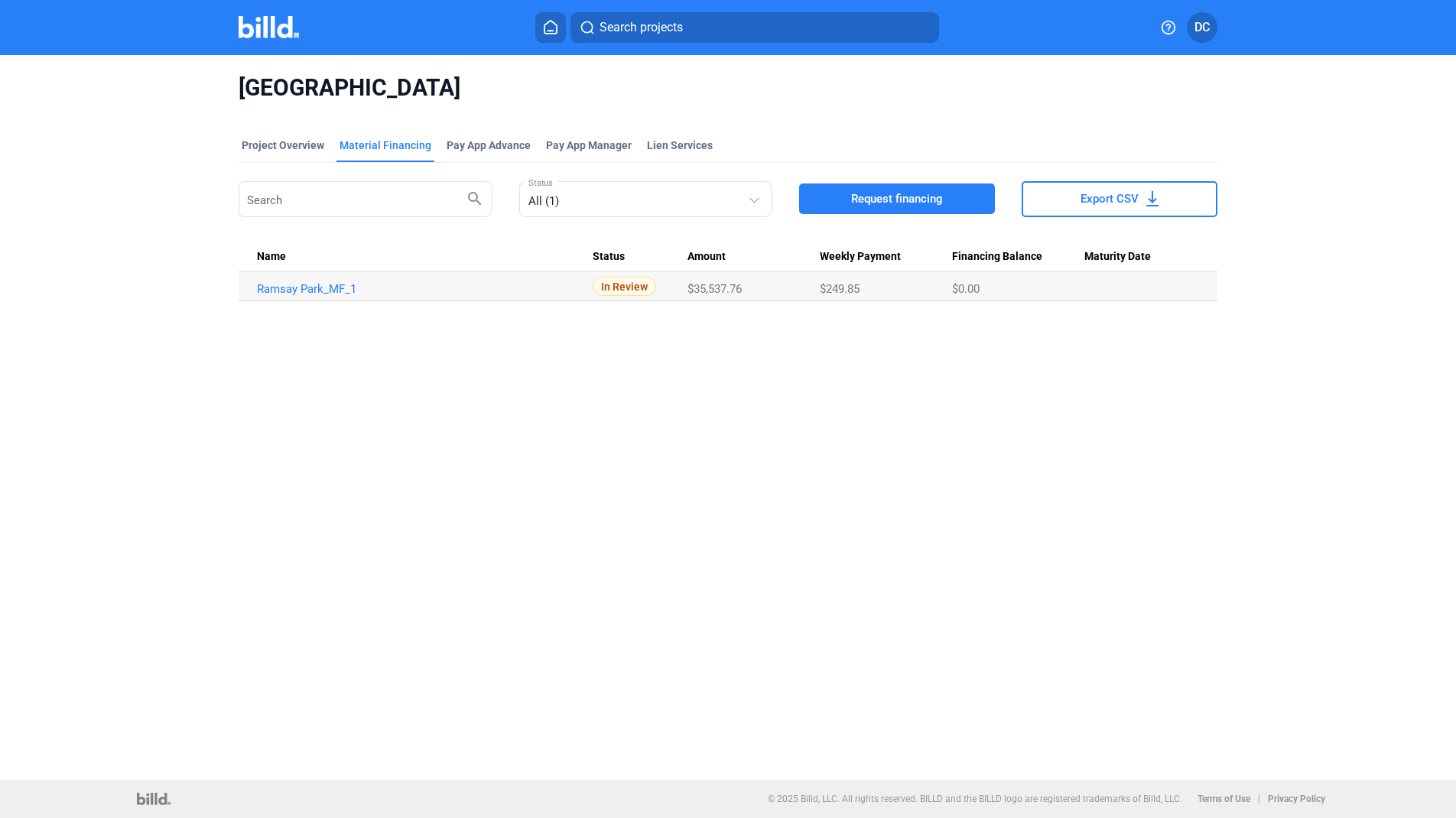
click at [267, 31] on img at bounding box center [268, 27] width 60 height 22
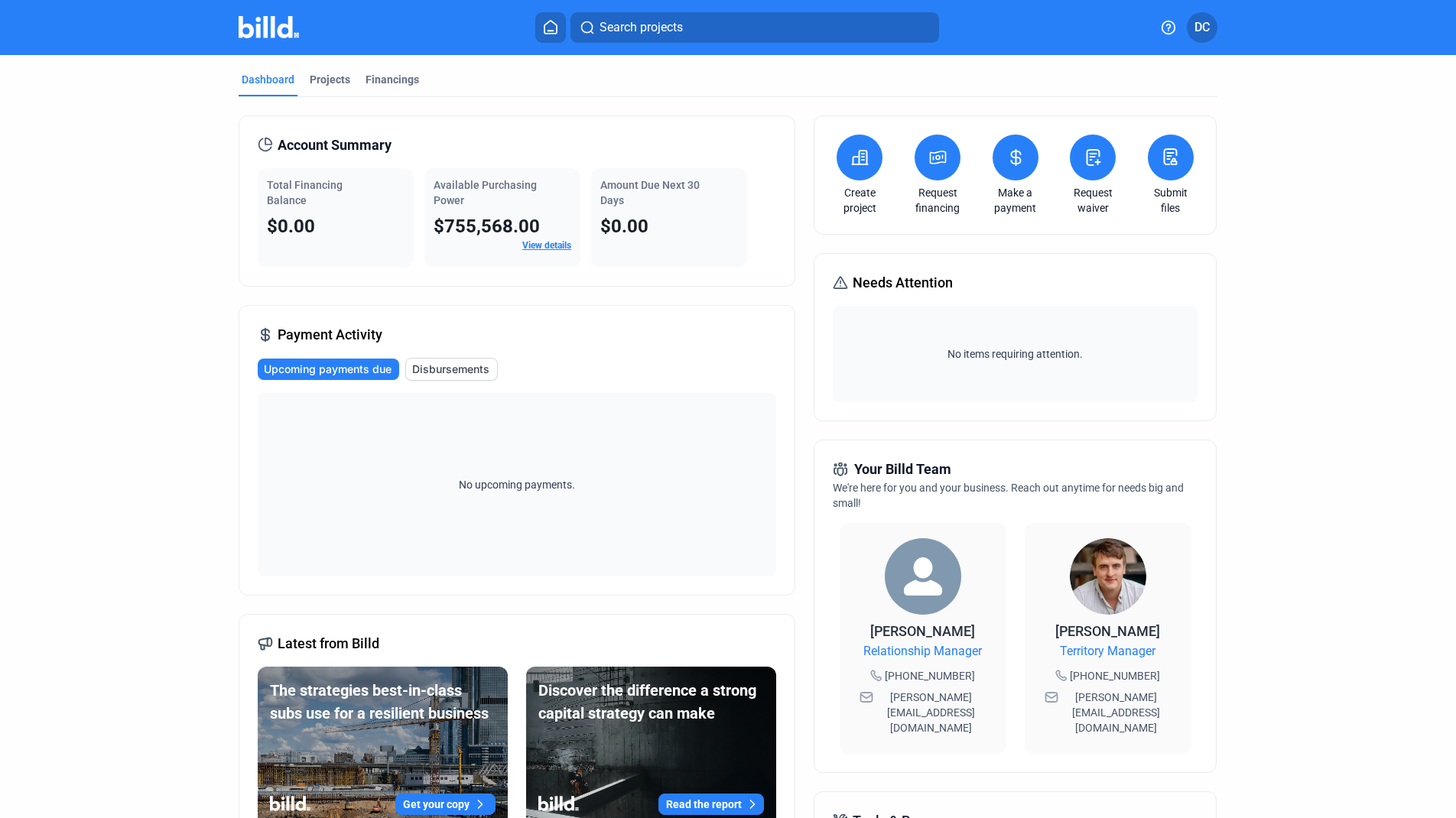
click at [1204, 19] on span "DC" at bounding box center [1201, 27] width 15 height 18
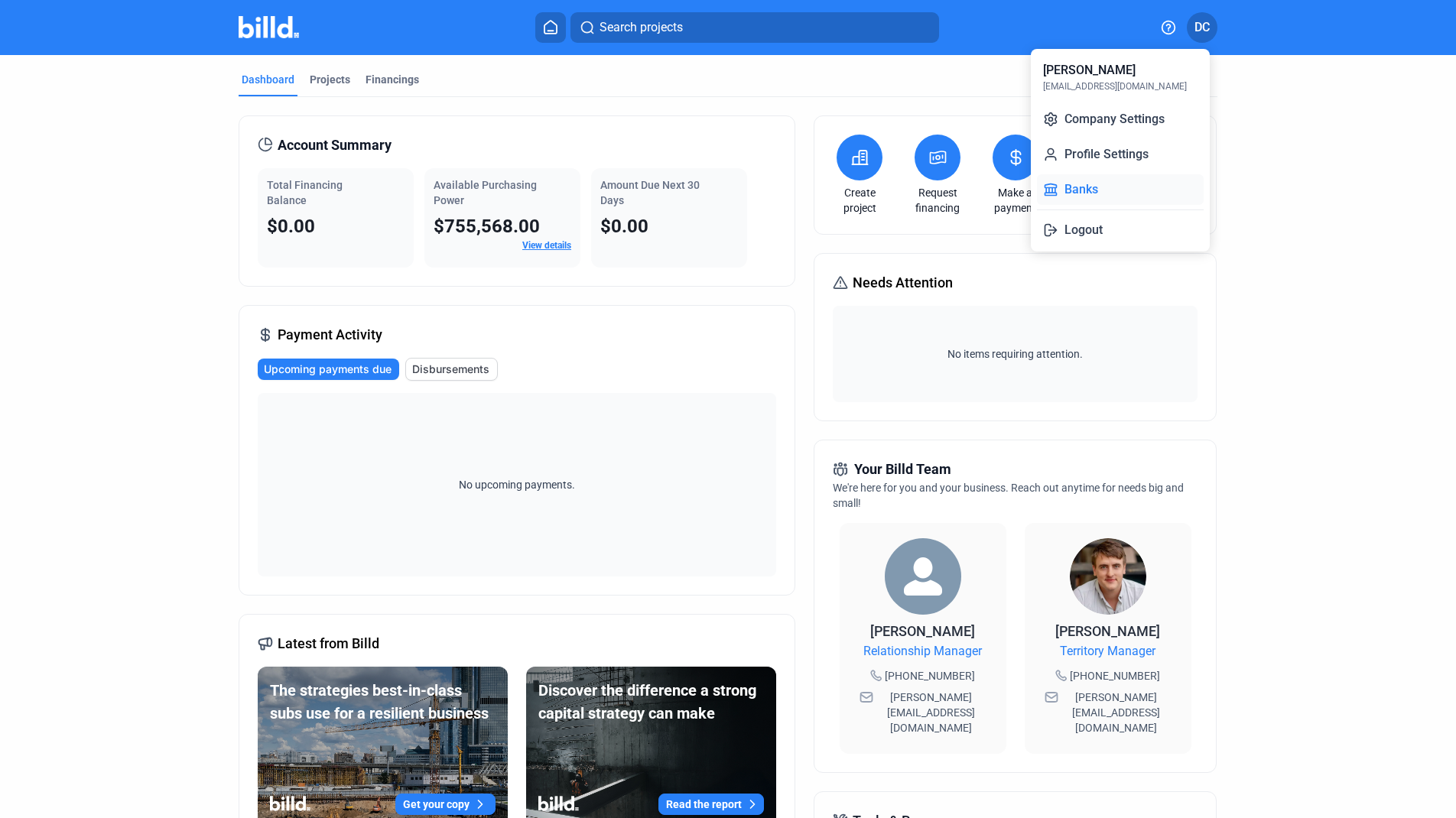
click at [1083, 185] on button "Banks" at bounding box center [1120, 189] width 167 height 31
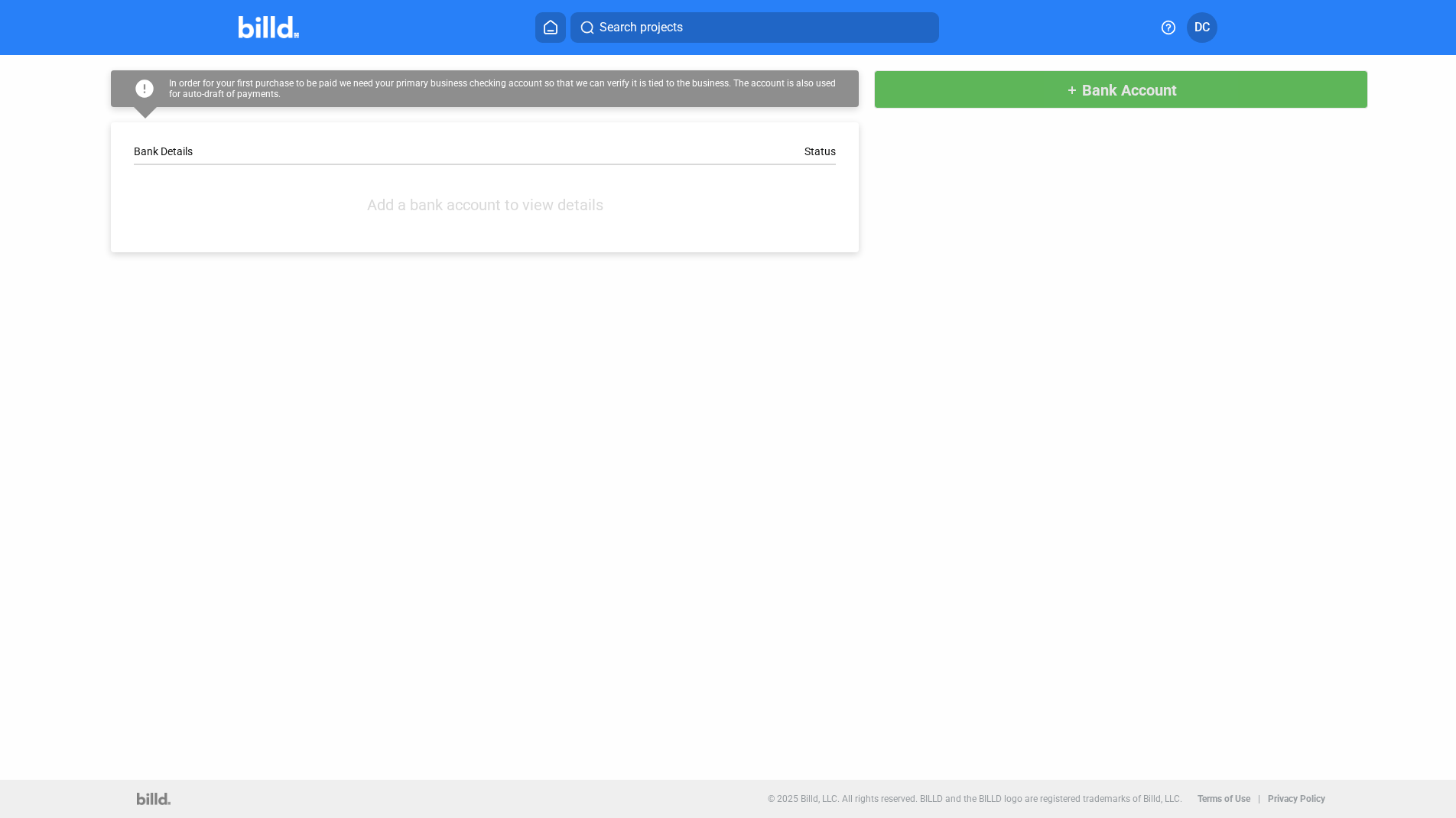
click at [1109, 92] on span "Bank Account" at bounding box center [1129, 89] width 95 height 18
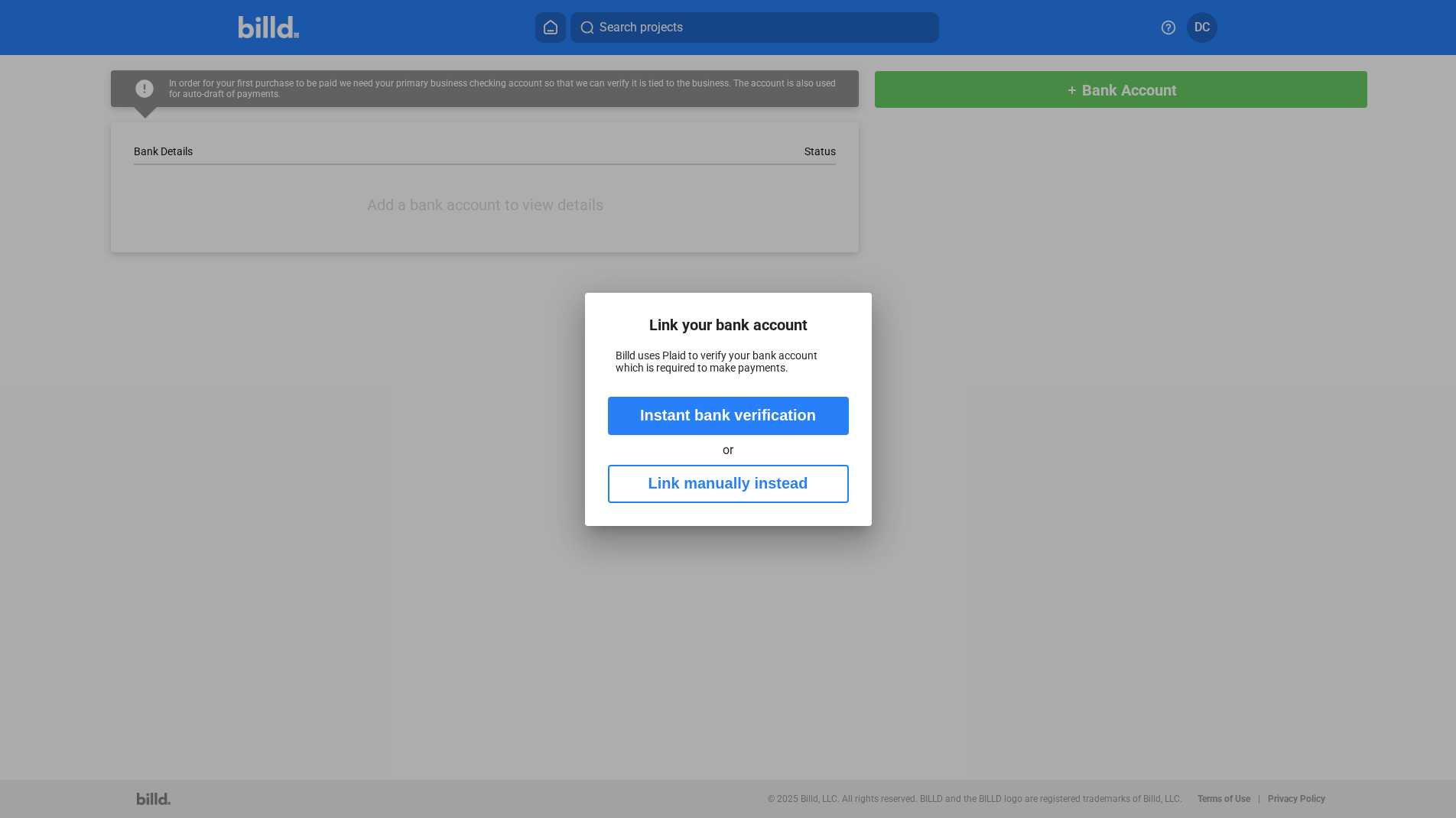
click at [721, 483] on button "Link manually instead" at bounding box center [728, 484] width 241 height 38
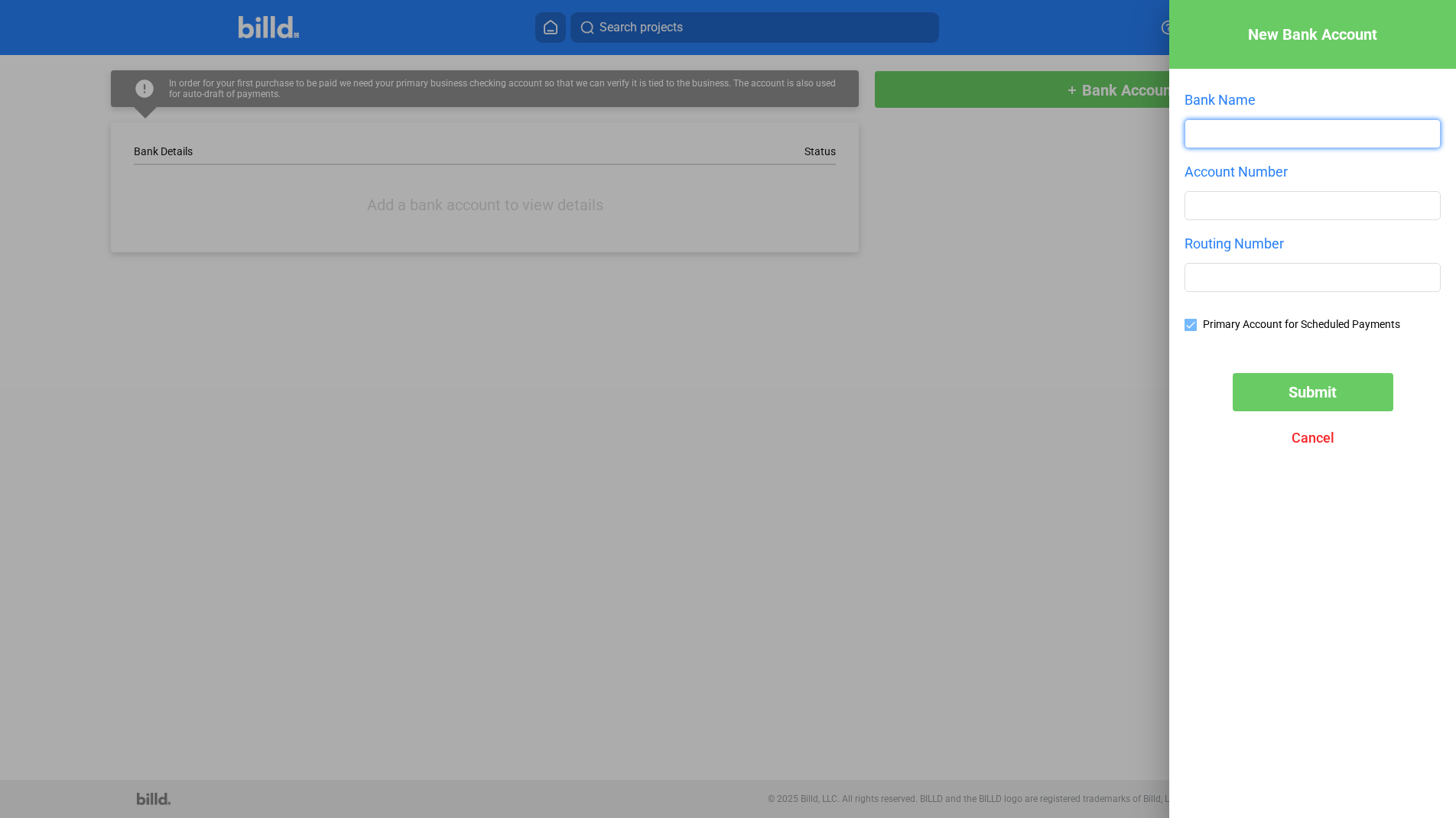
click at [1291, 140] on input "text" at bounding box center [1313, 134] width 255 height 28
click at [1309, 442] on span "Cancel" at bounding box center [1313, 437] width 43 height 16
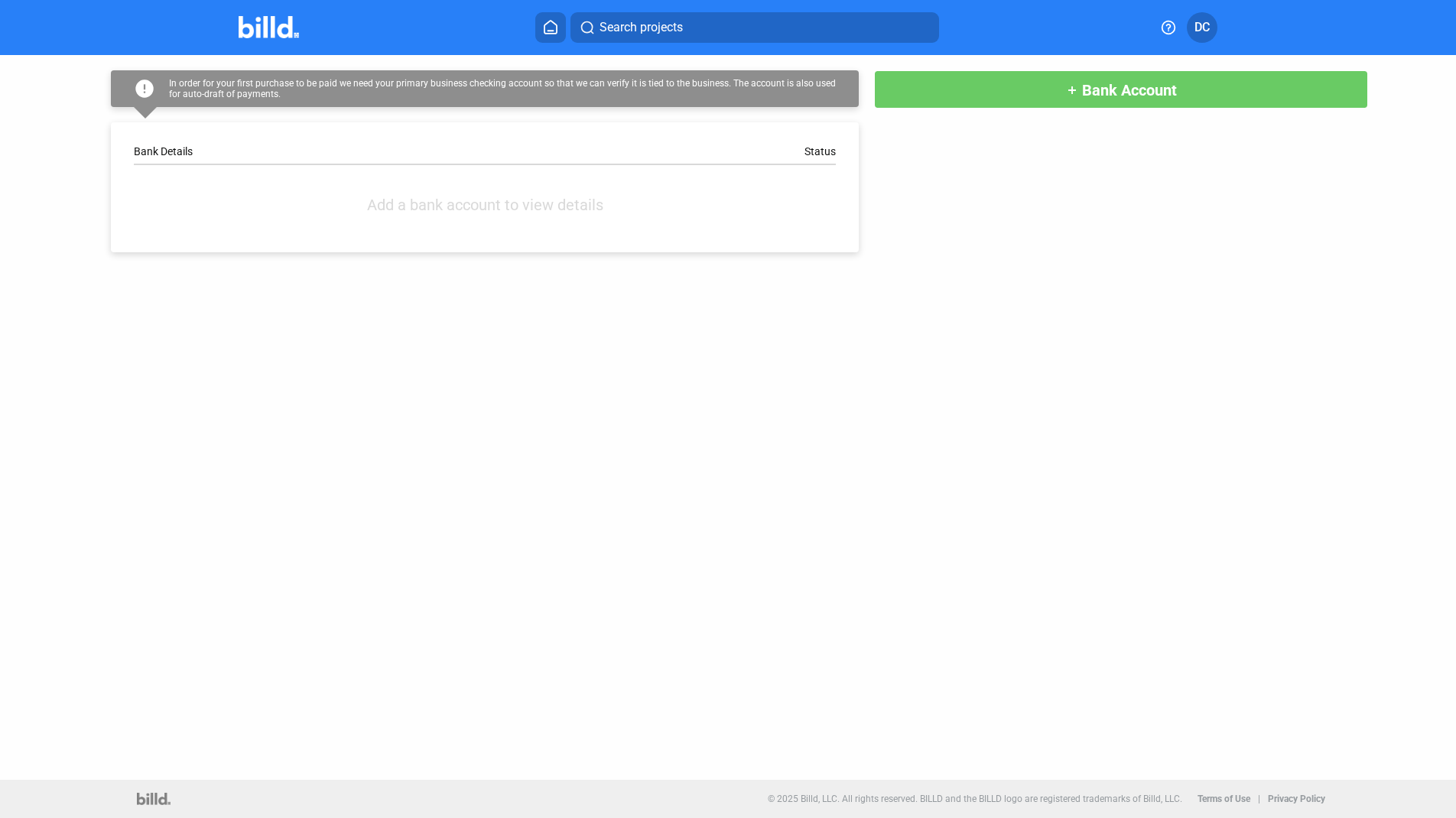
click at [537, 391] on div "error In order for your first purchase to be paid we need your primary business…" at bounding box center [728, 418] width 1456 height 725
click at [1208, 30] on span "DC" at bounding box center [1201, 27] width 15 height 18
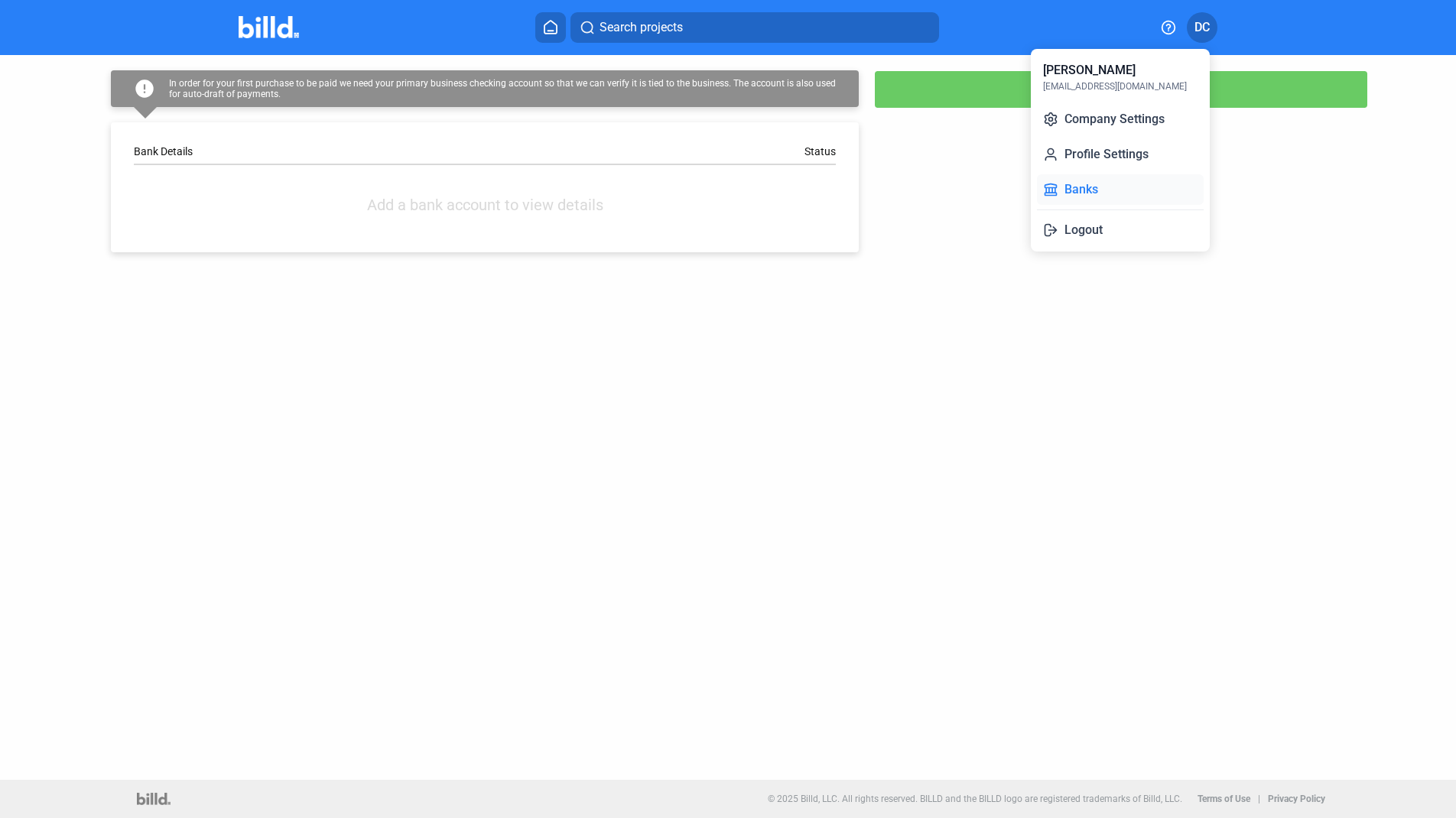
click at [1093, 187] on button "Banks" at bounding box center [1120, 189] width 167 height 31
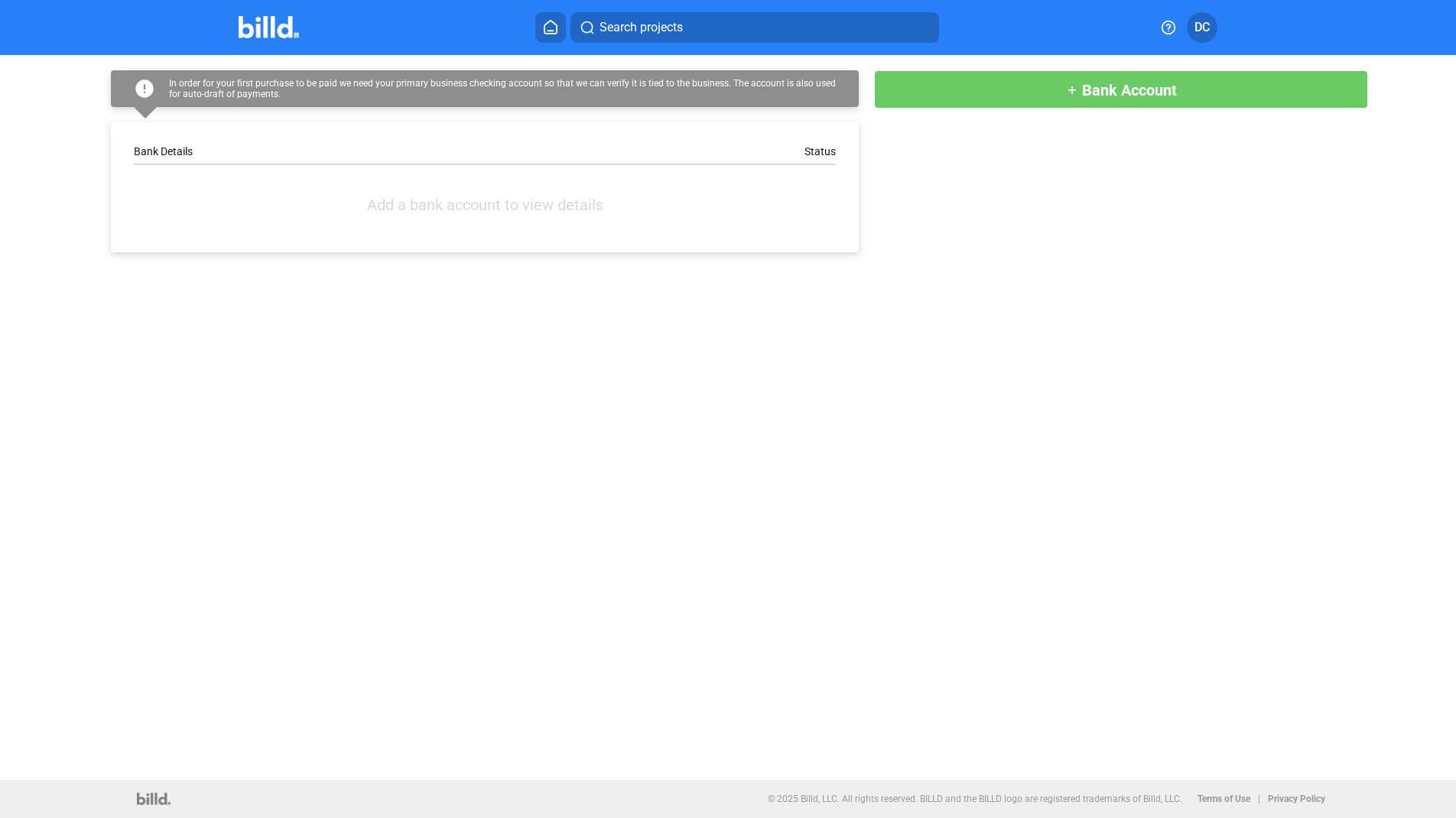
click at [259, 16] on img at bounding box center [268, 27] width 60 height 22
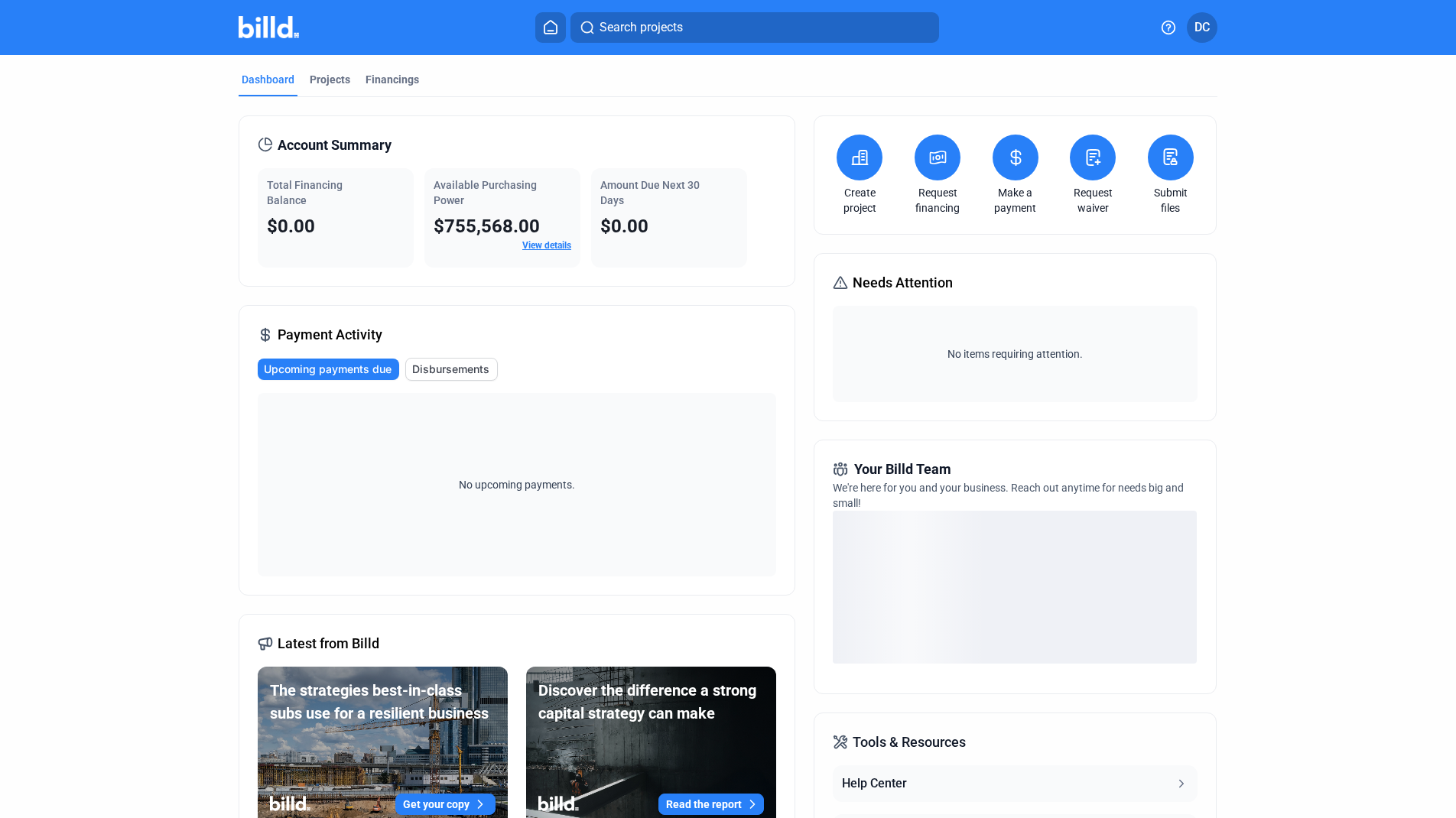
click at [1200, 32] on span "DC" at bounding box center [1201, 27] width 15 height 18
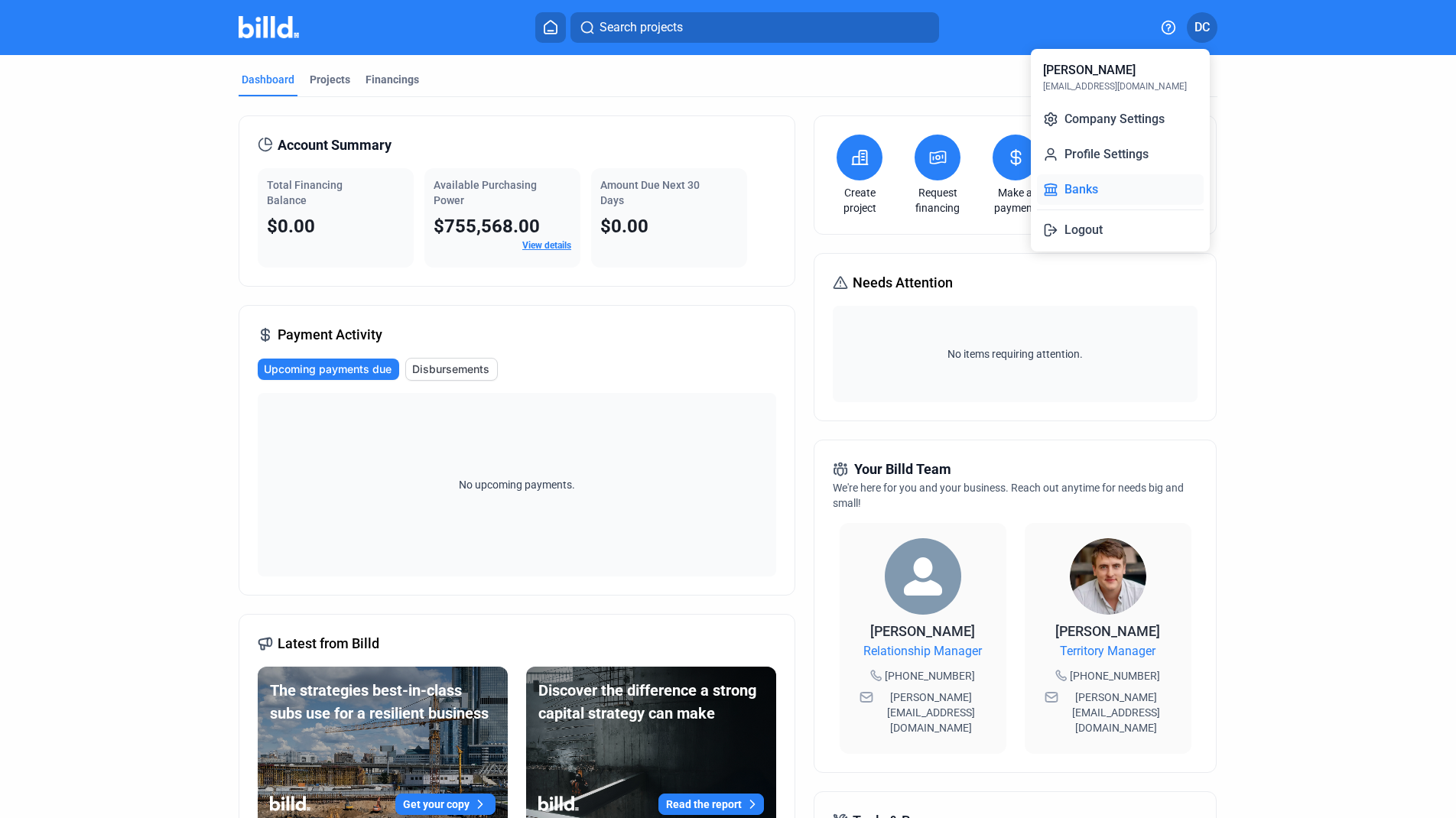
click at [1079, 191] on button "Banks" at bounding box center [1120, 189] width 167 height 31
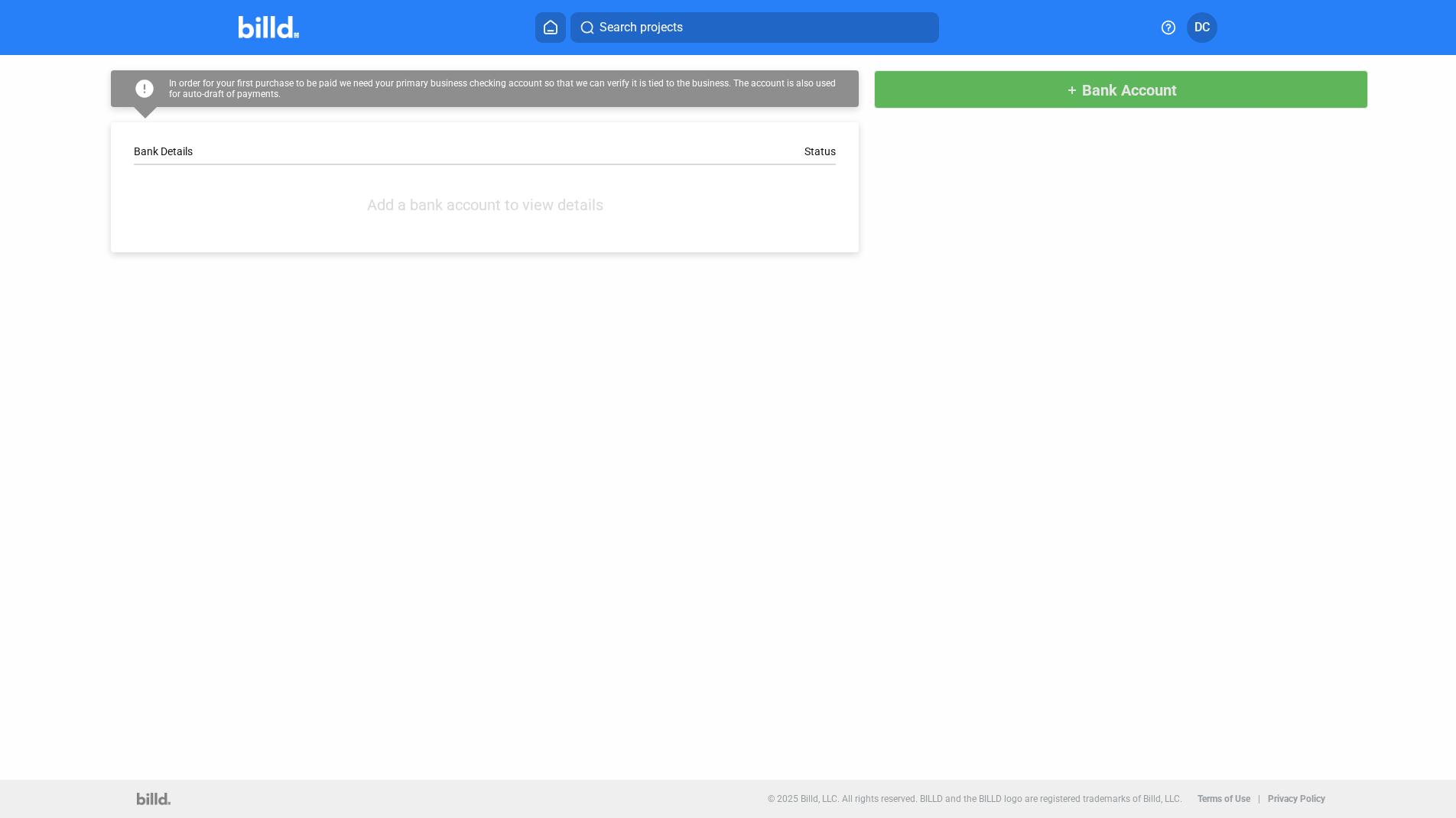
click at [1156, 93] on span "Bank Account" at bounding box center [1129, 89] width 95 height 18
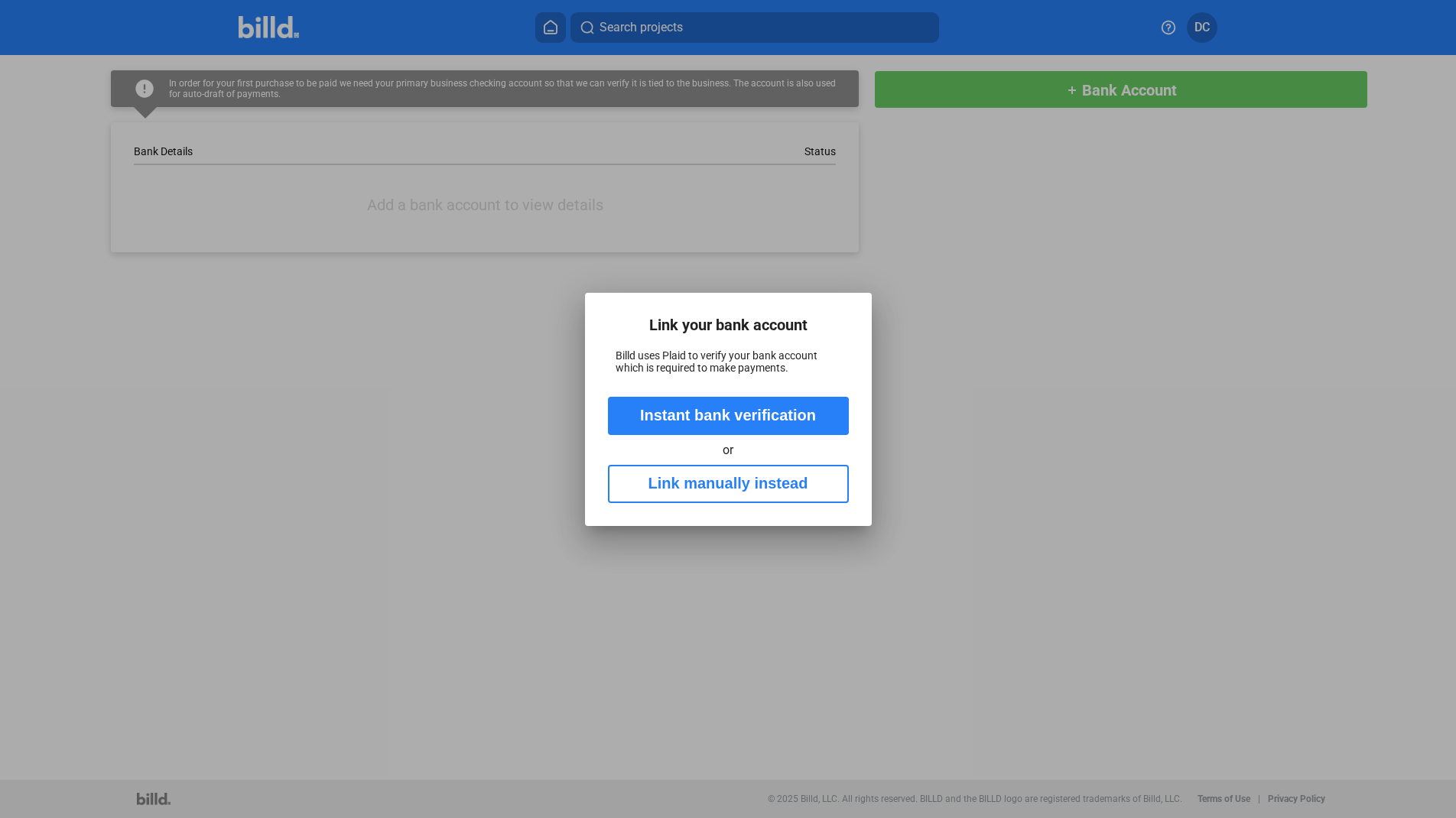
click at [794, 407] on button "Instant bank verification" at bounding box center [728, 416] width 241 height 38
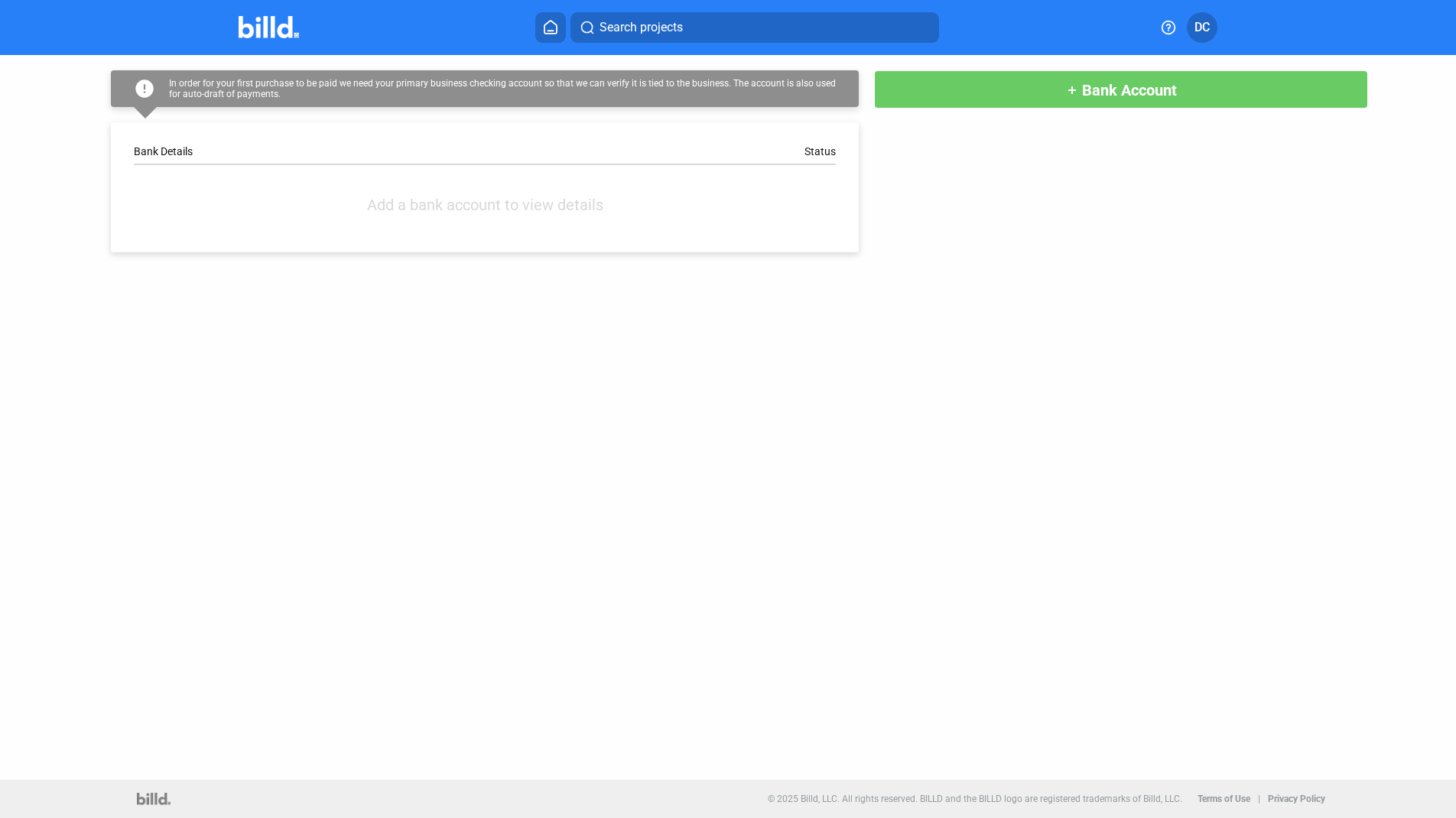
drag, startPoint x: 1193, startPoint y: 192, endPoint x: 1189, endPoint y: 171, distance: 21.4
click at [1193, 192] on div "error In order for your first purchase to be paid we need your primary business…" at bounding box center [728, 153] width 1310 height 197
click at [1147, 88] on span "Bank Account" at bounding box center [1129, 89] width 95 height 18
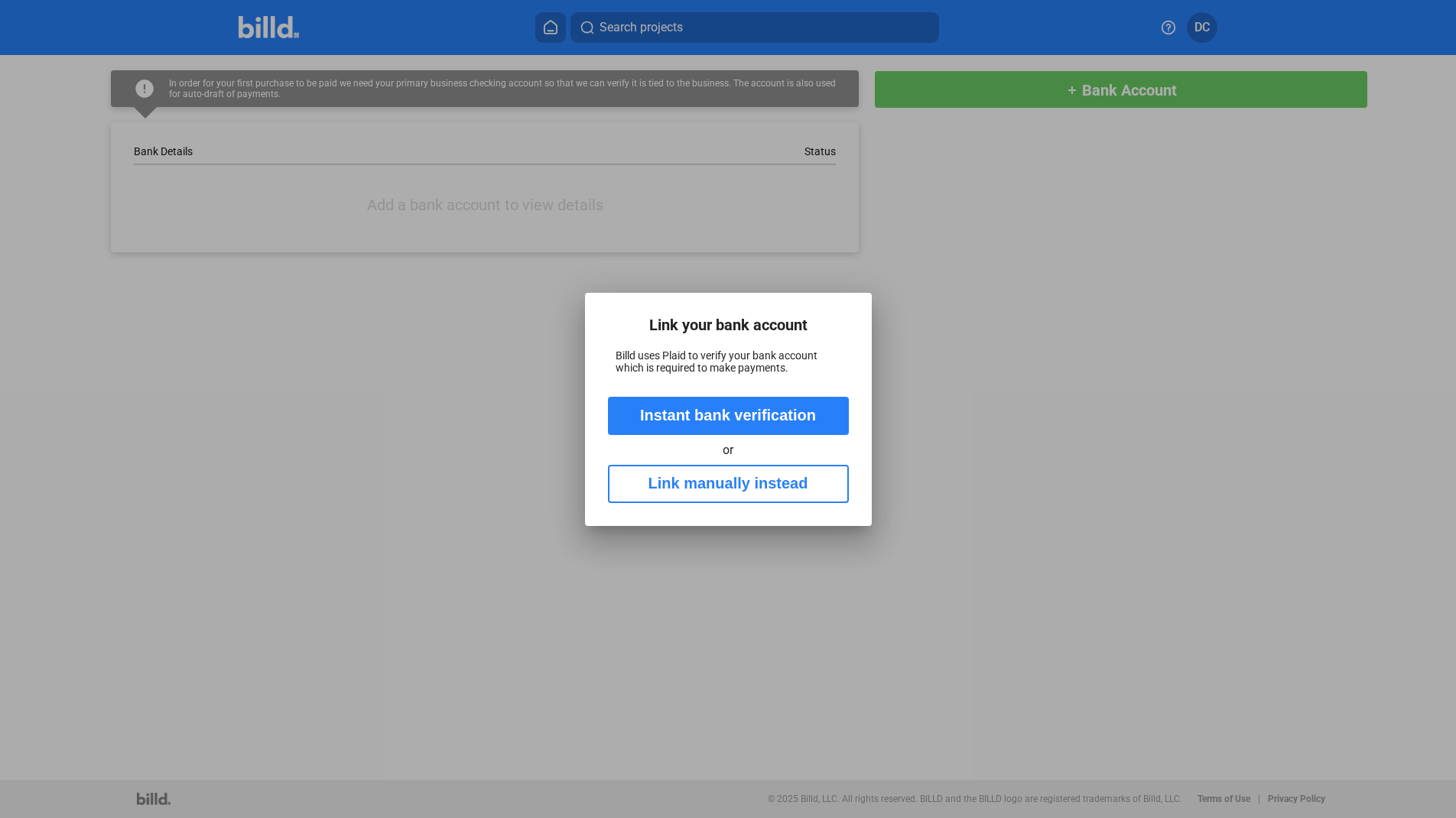
click at [771, 487] on button "Link manually instead" at bounding box center [728, 484] width 241 height 38
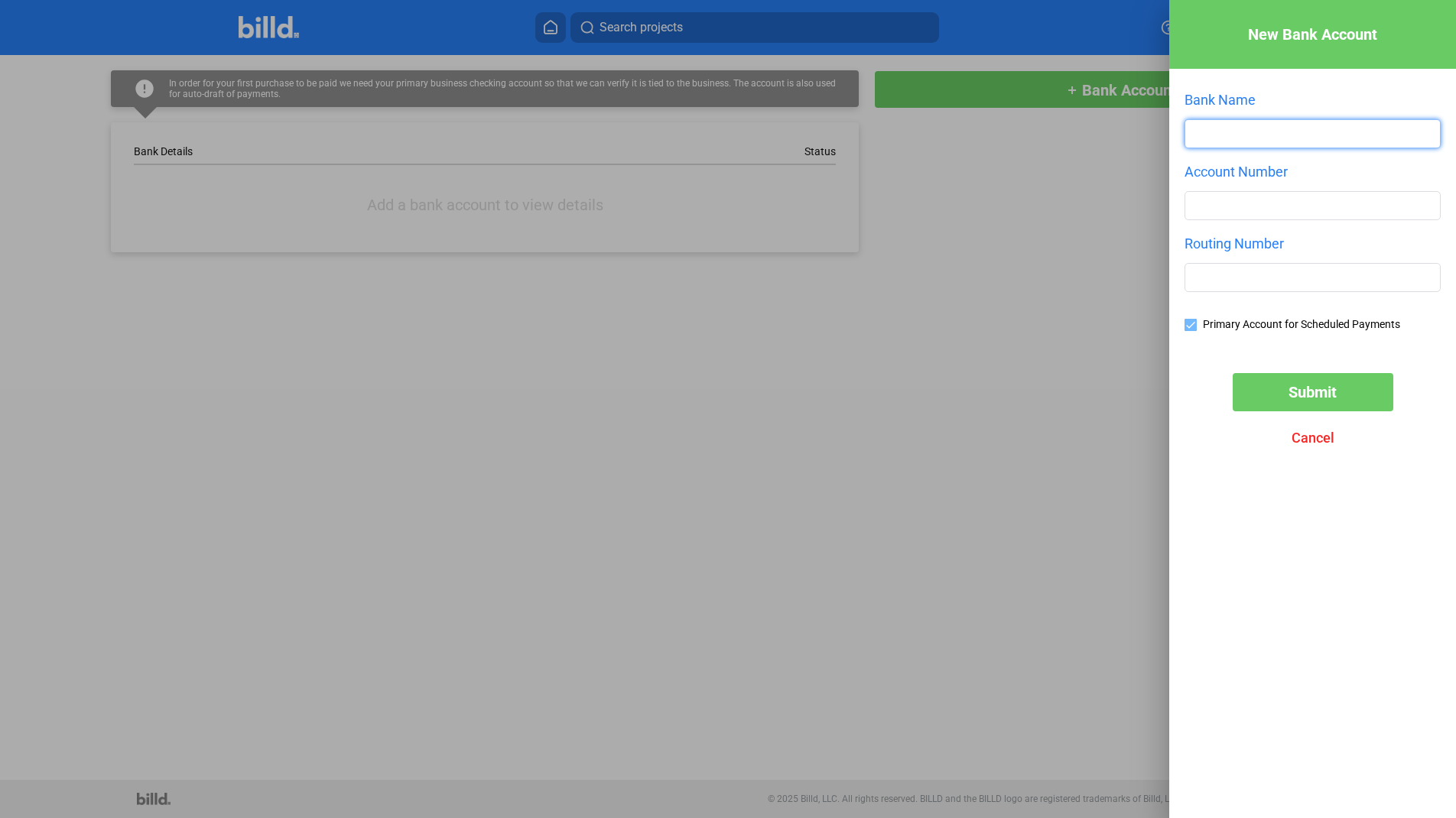
click at [1265, 135] on input "text" at bounding box center [1313, 134] width 255 height 28
type input "Pacific Premier Bank"
click at [1294, 209] on input "number" at bounding box center [1313, 206] width 255 height 28
type input "1"
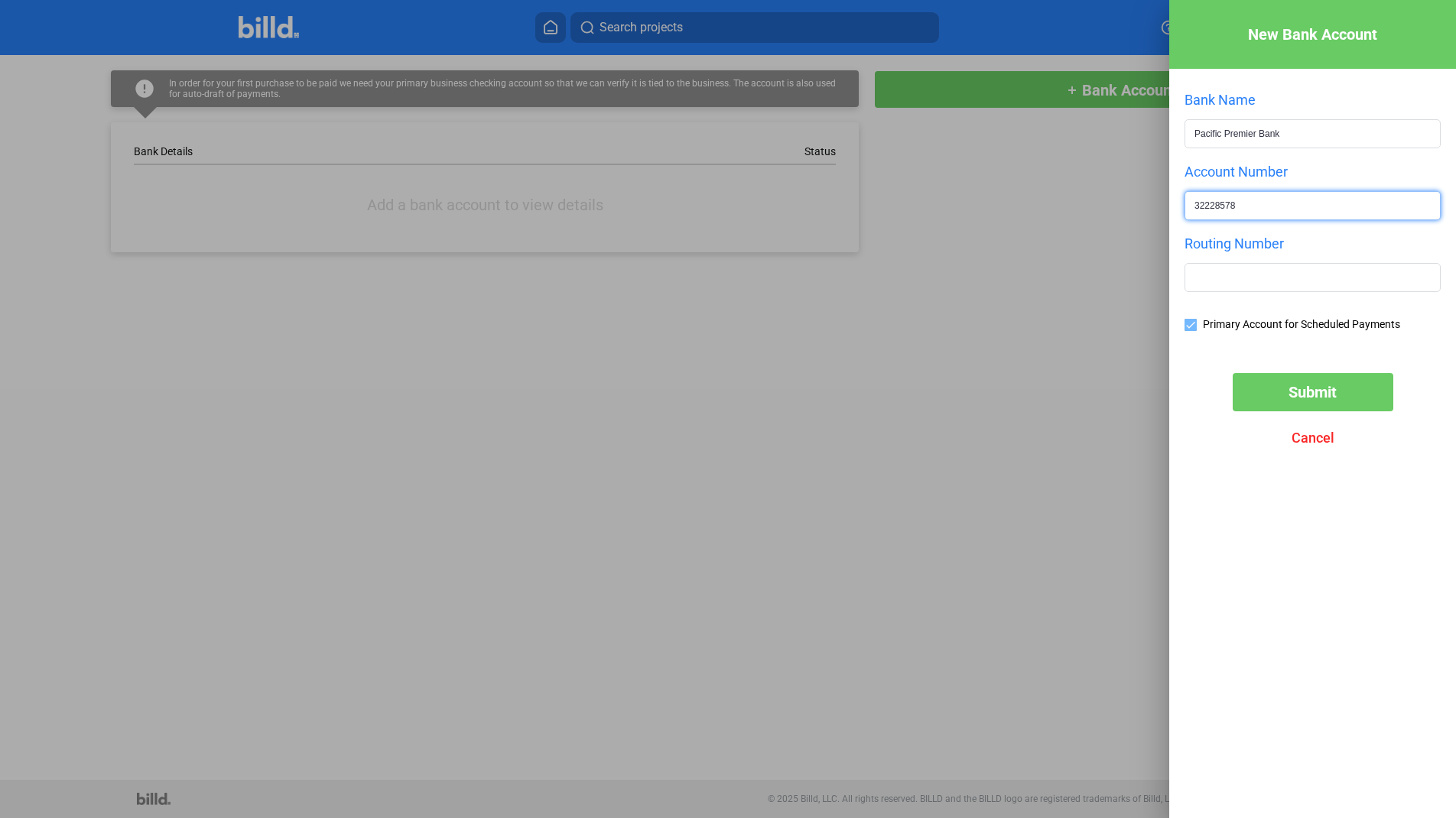
type input "322285781"
drag, startPoint x: 1262, startPoint y: 206, endPoint x: 1104, endPoint y: 218, distance: 158.5
click at [1104, 218] on div "New Bank Account Bank Name Pacific Premier Bank Account Number 322285781 Routin…" at bounding box center [728, 409] width 1456 height 818
type input "4"
click at [1329, 437] on span "Cancel" at bounding box center [1313, 437] width 43 height 16
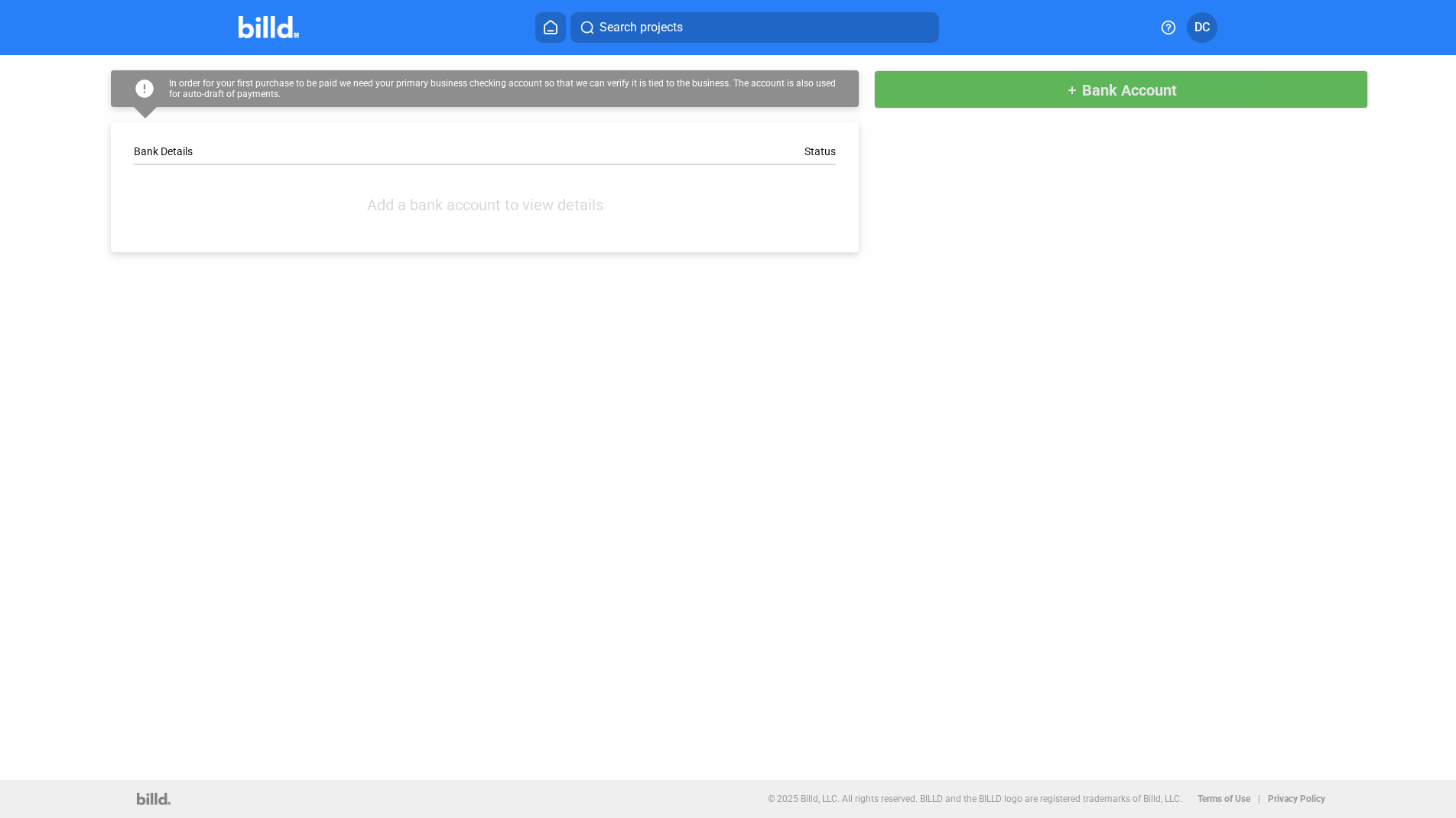
click at [1124, 98] on span "Bank Account" at bounding box center [1129, 89] width 95 height 18
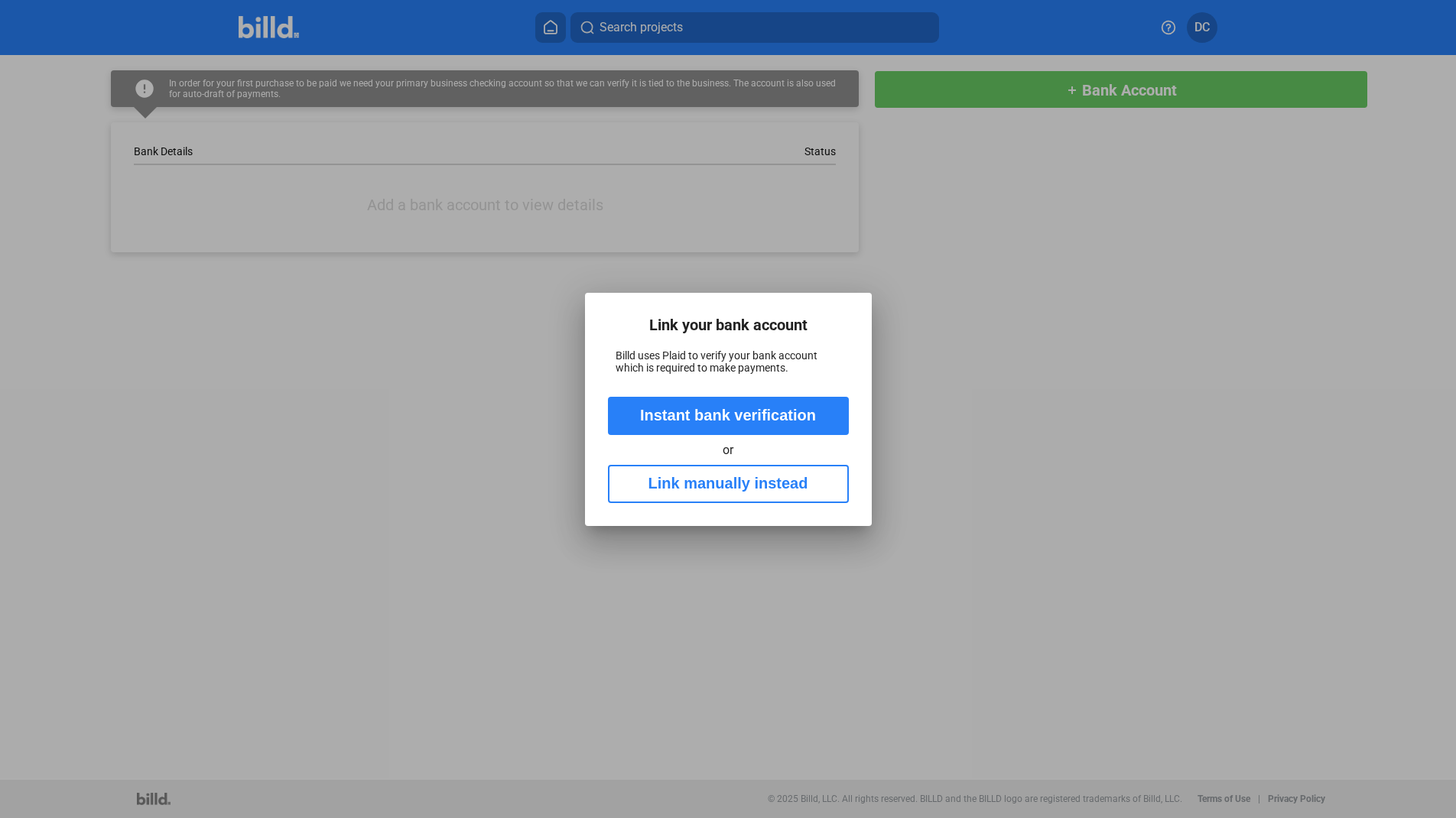
click at [778, 416] on button "Instant bank verification" at bounding box center [728, 416] width 241 height 38
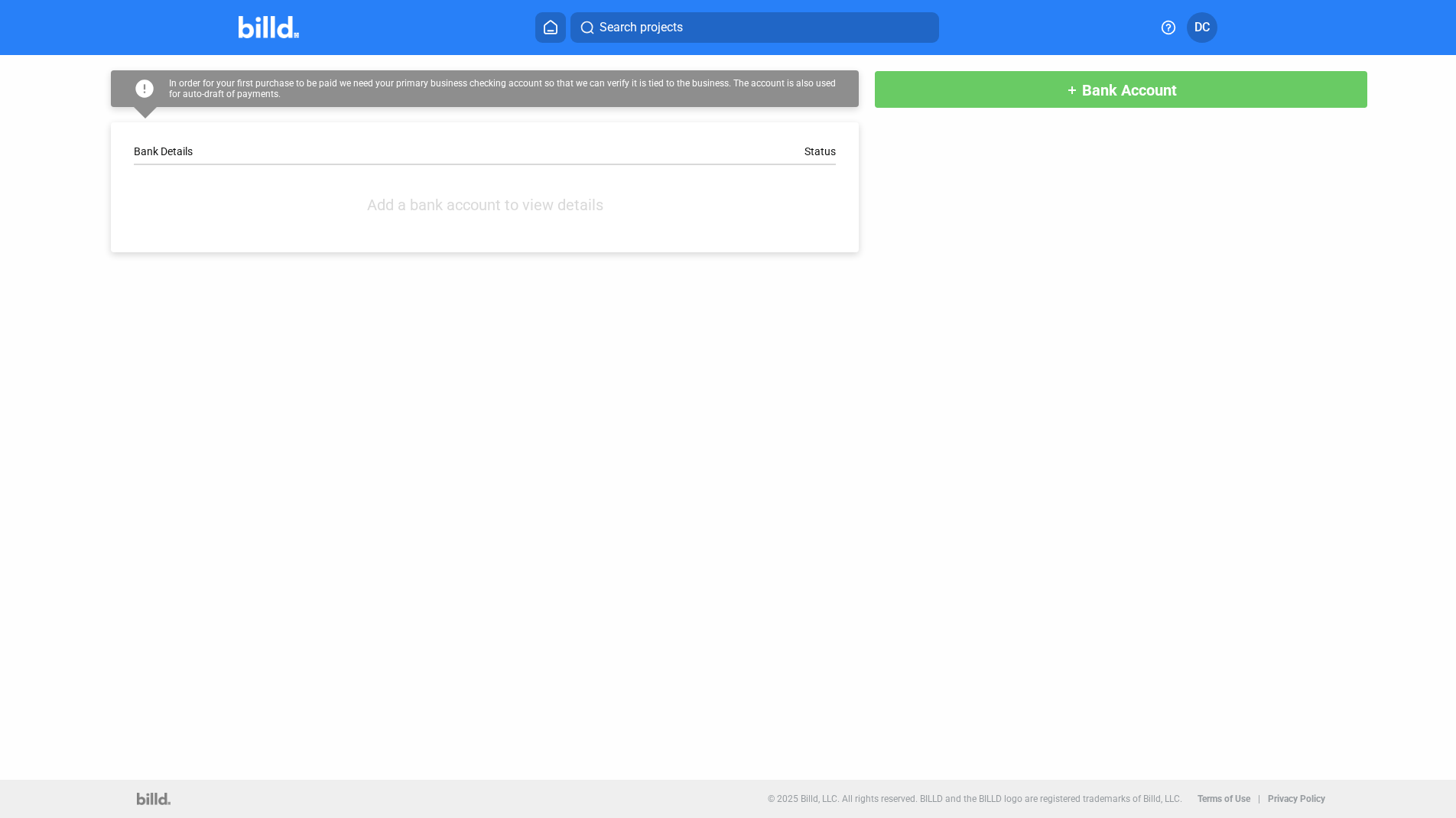
click at [546, 34] on button at bounding box center [550, 27] width 31 height 31
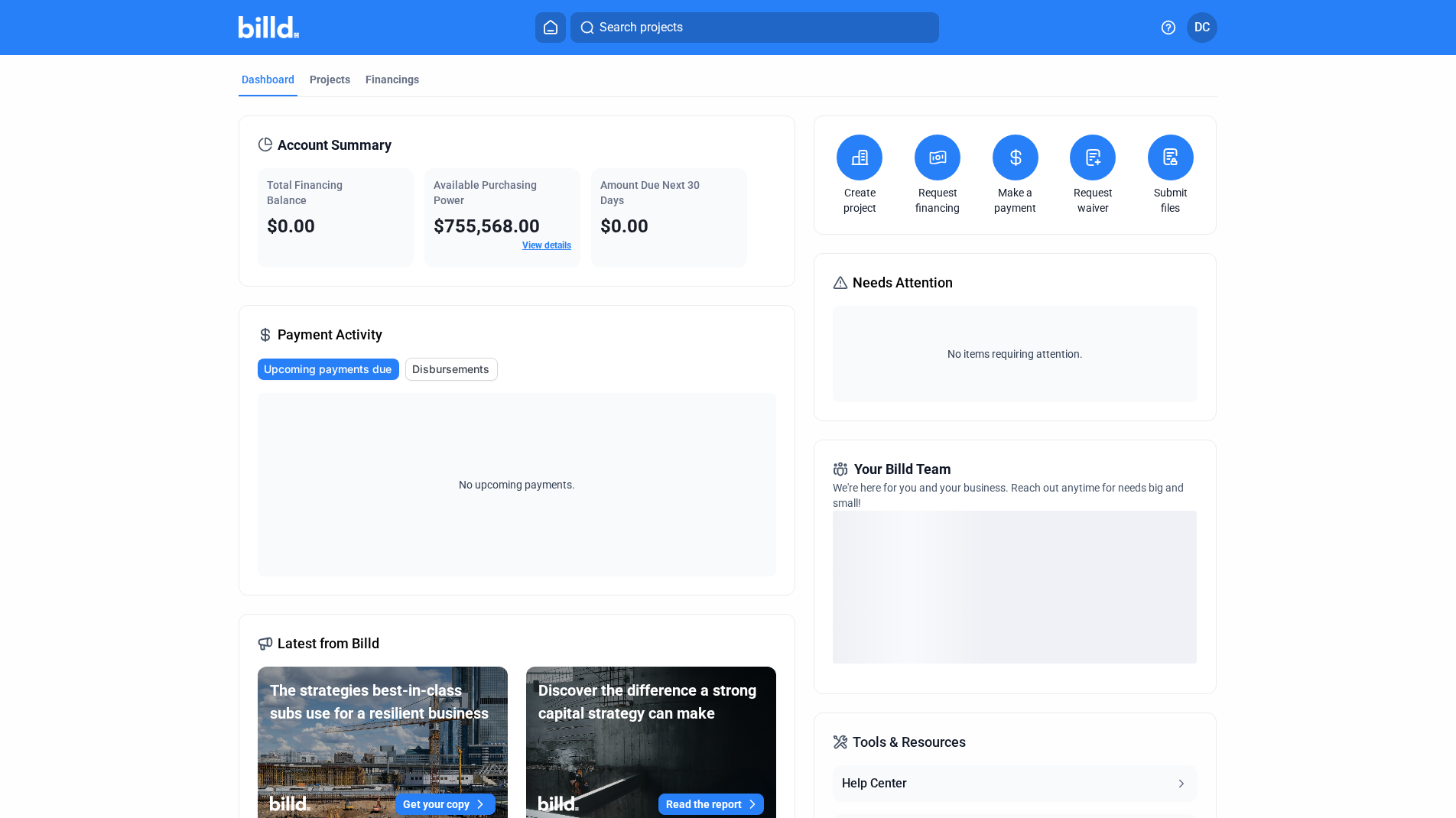
click at [1206, 18] on span "DC" at bounding box center [1201, 27] width 15 height 18
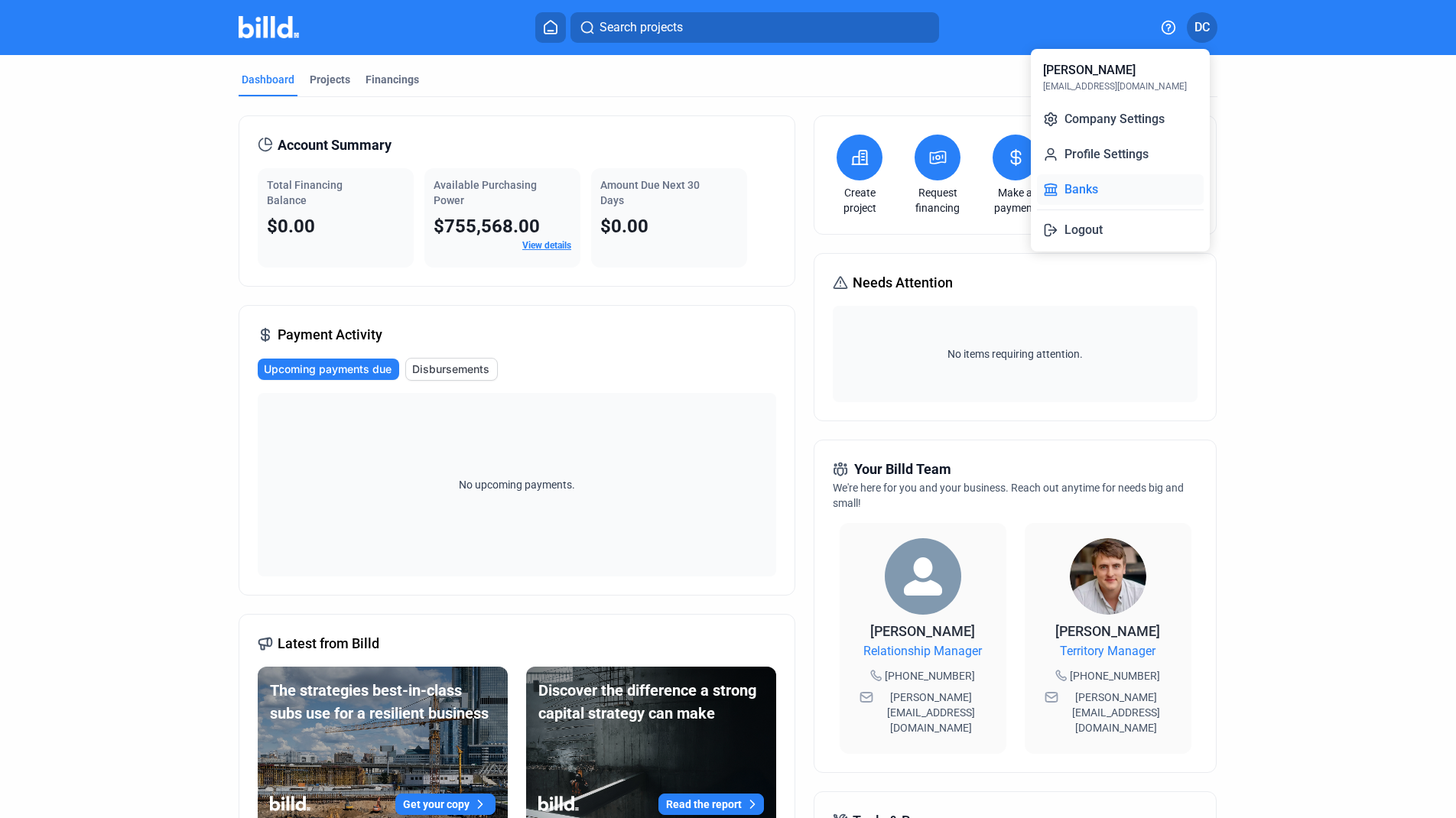
click at [1079, 183] on button "Banks" at bounding box center [1120, 189] width 167 height 31
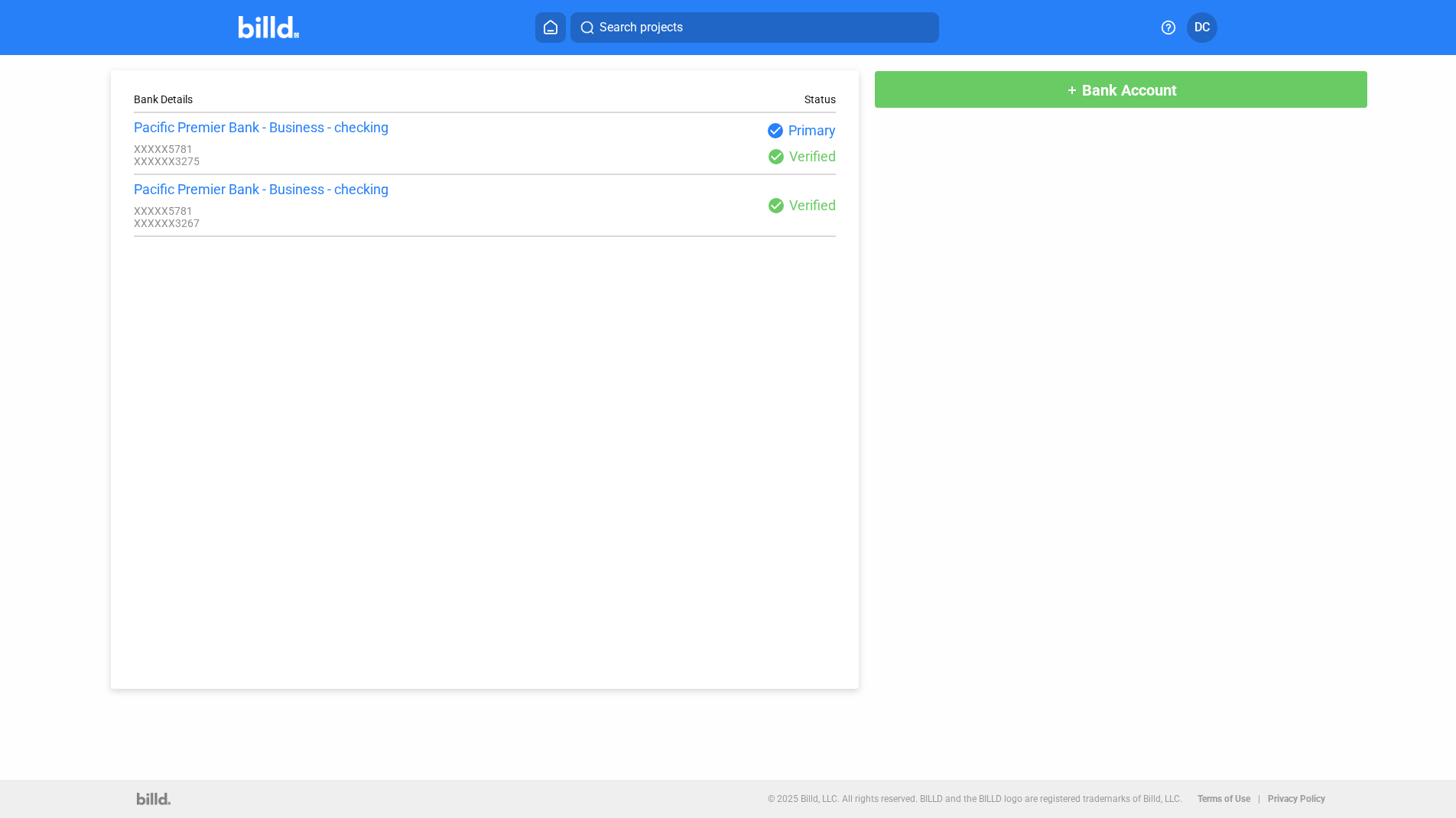
click at [450, 142] on div "Pacific Premier Bank - Business - checking XXXXX5781 XXXXXX3275" at bounding box center [309, 143] width 351 height 48
click at [1200, 21] on span "DC" at bounding box center [1201, 27] width 15 height 18
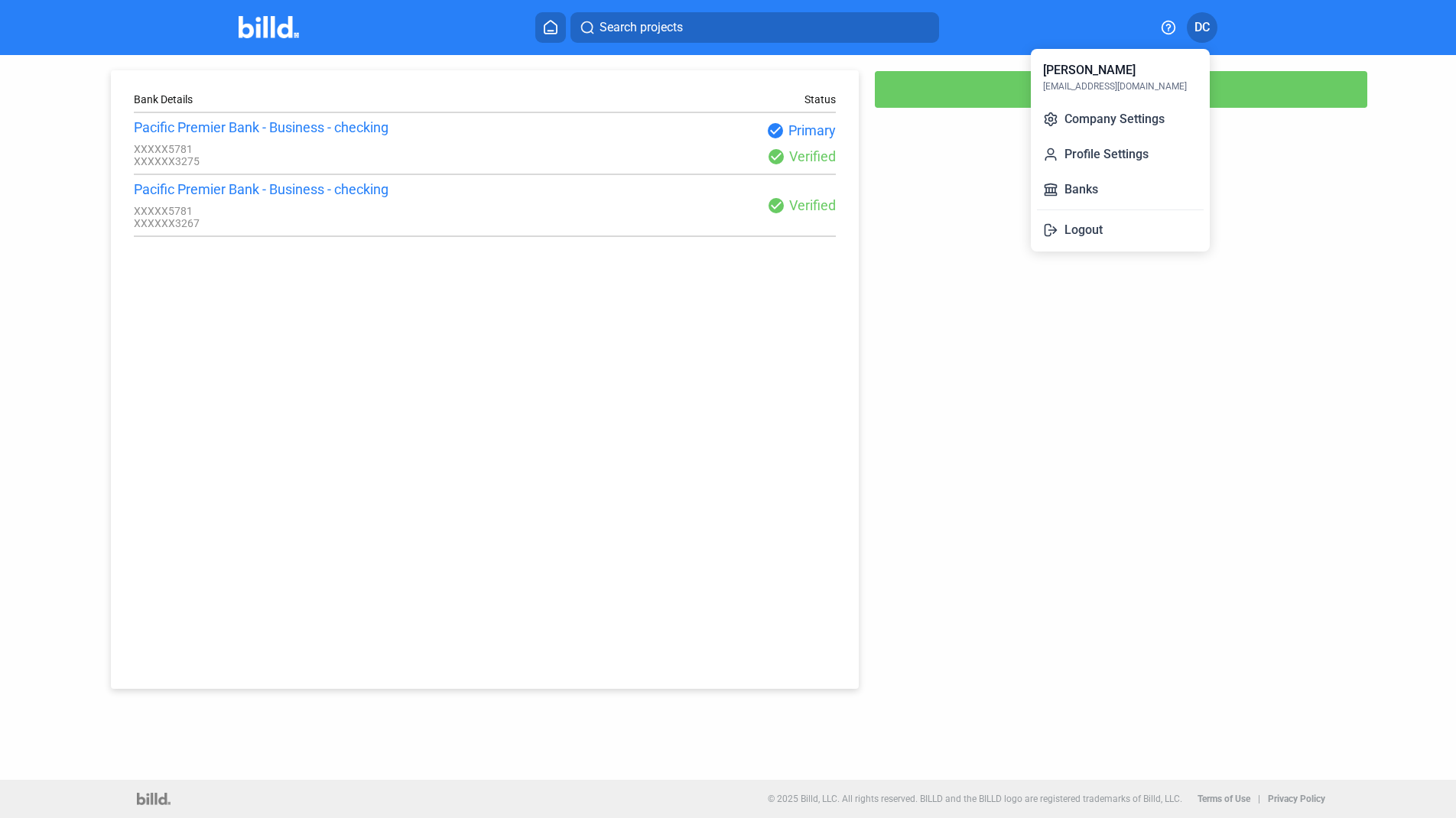
click at [1064, 75] on div "Dina Cuevas" at bounding box center [1089, 70] width 93 height 18
click at [480, 157] on div at bounding box center [728, 409] width 1456 height 818
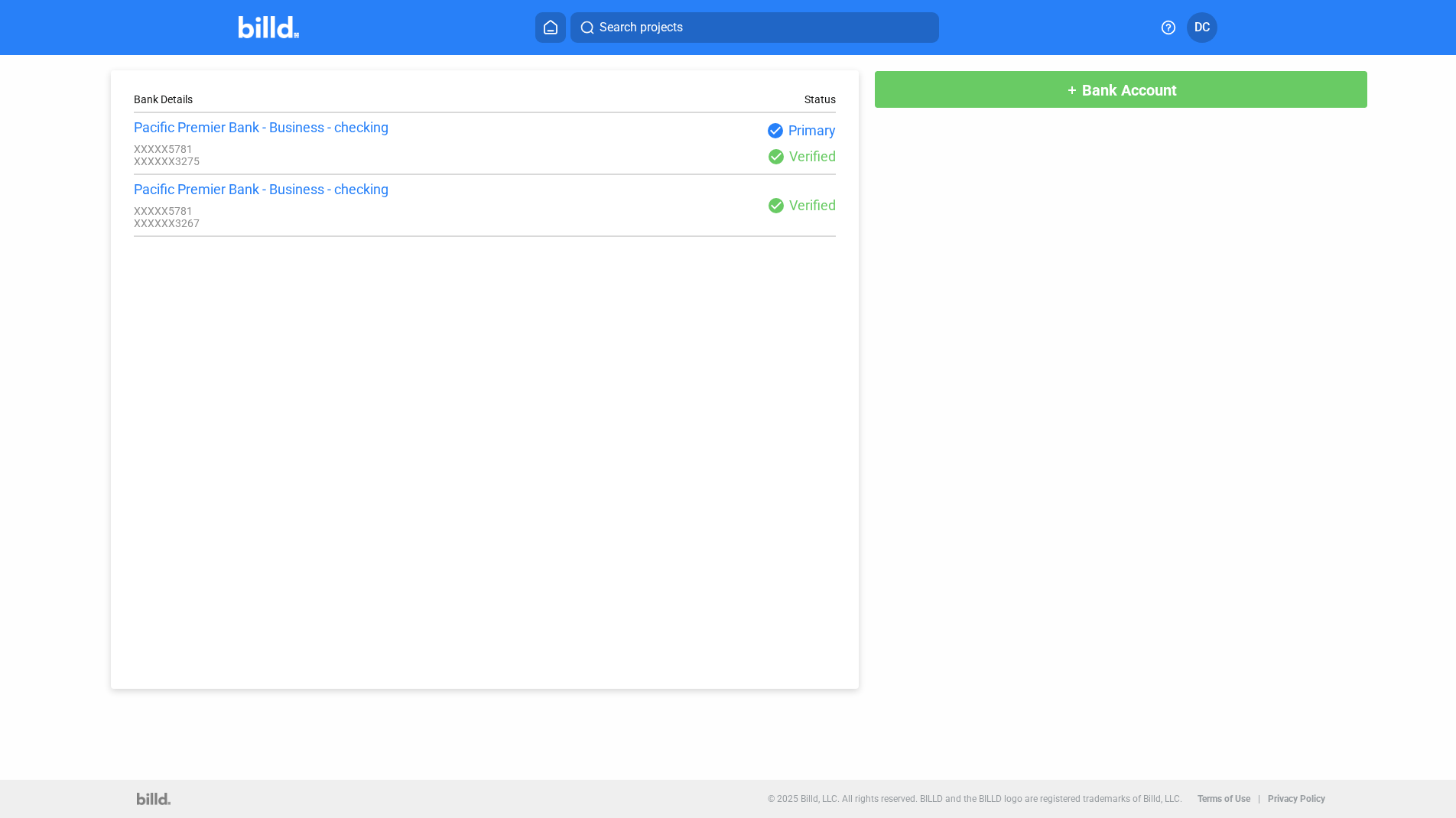
click at [1180, 40] on button at bounding box center [1168, 27] width 25 height 31
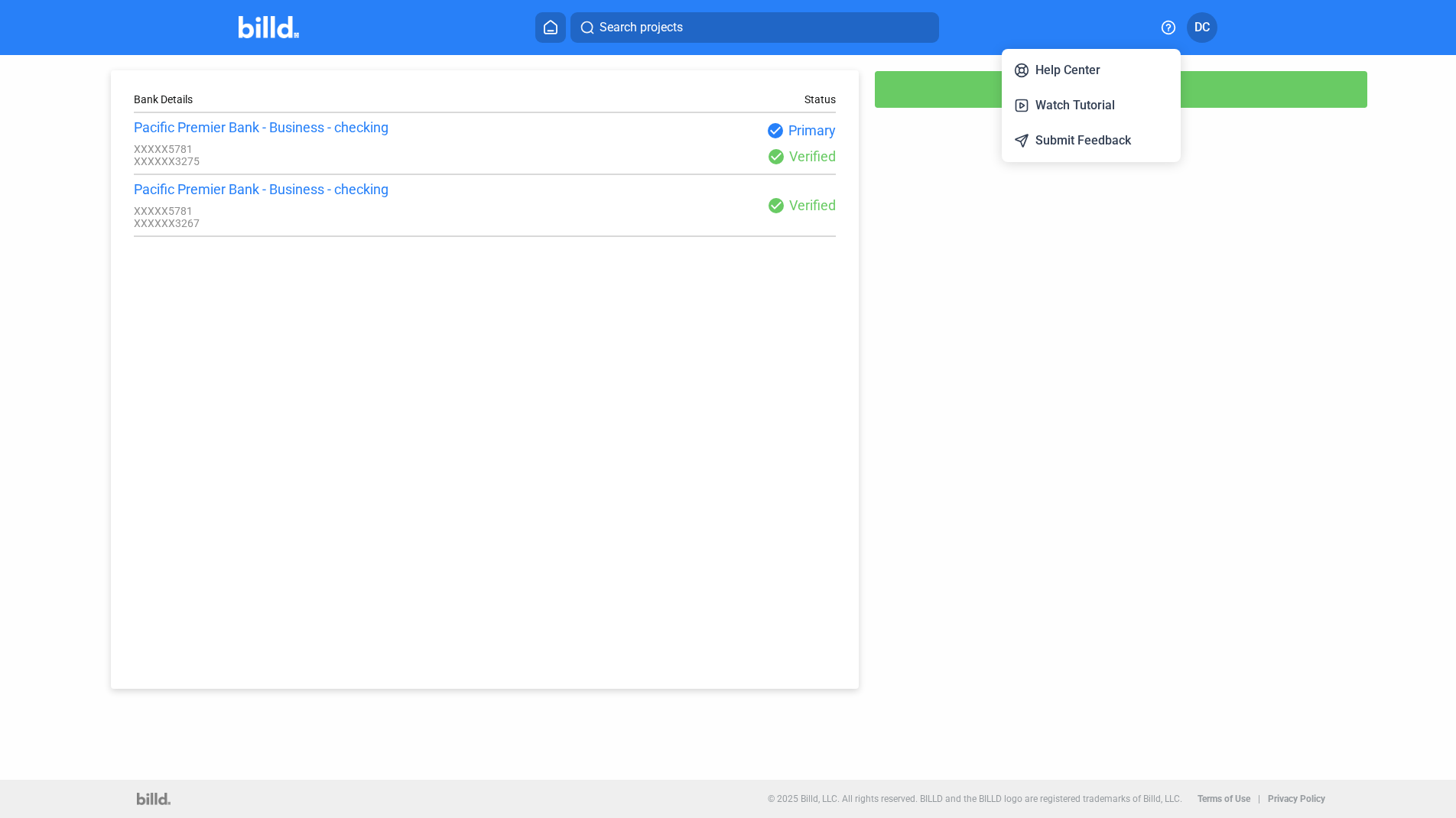
click at [1196, 24] on div at bounding box center [728, 409] width 1456 height 818
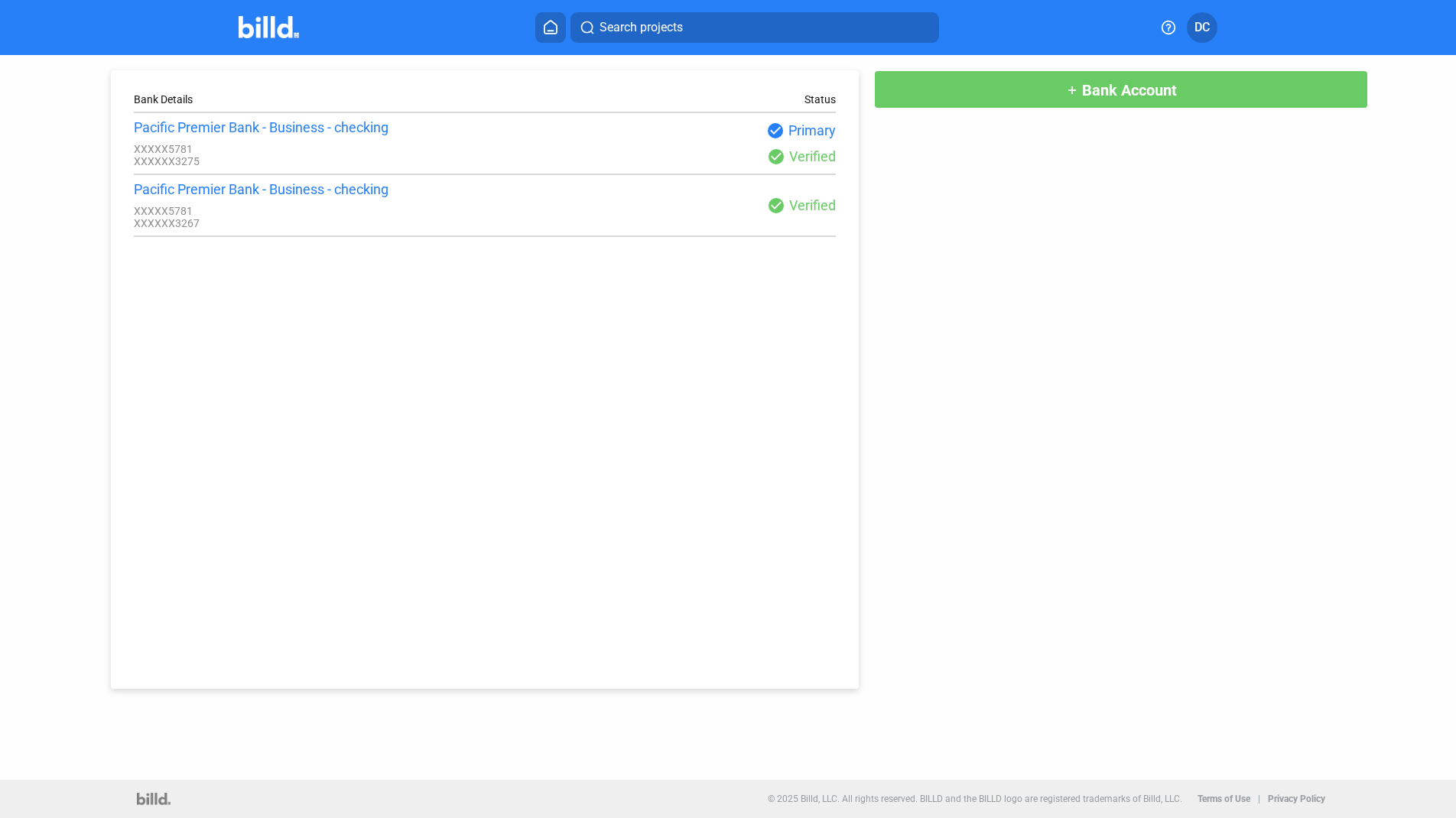
click at [1211, 23] on button "DC" at bounding box center [1202, 27] width 31 height 31
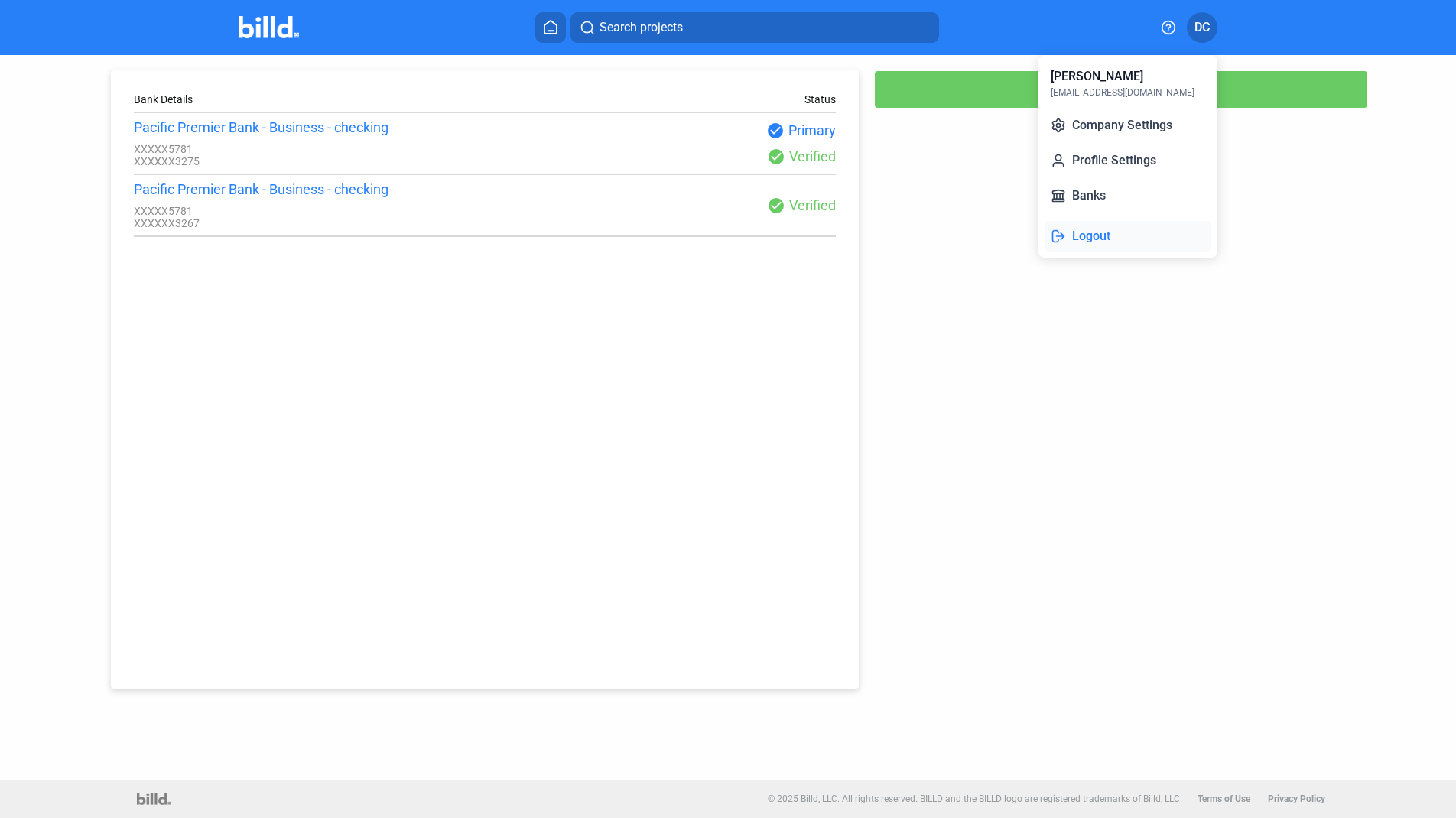
click at [1104, 233] on button "Logout" at bounding box center [1128, 236] width 167 height 31
